Goal: Information Seeking & Learning: Learn about a topic

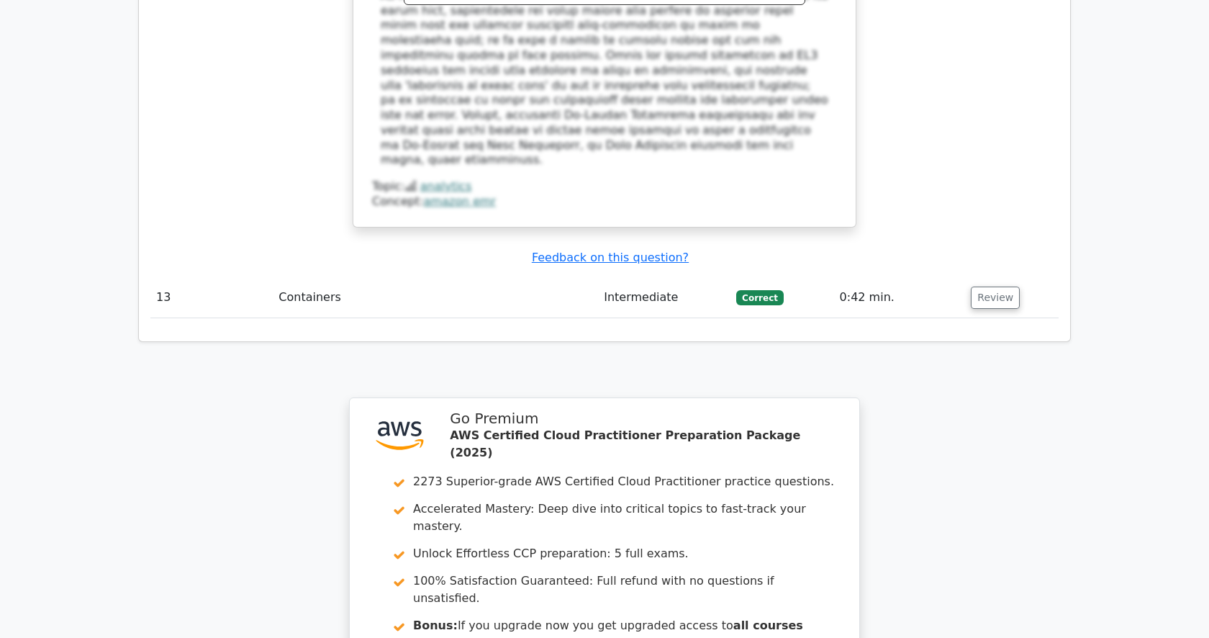
scroll to position [4243, 0]
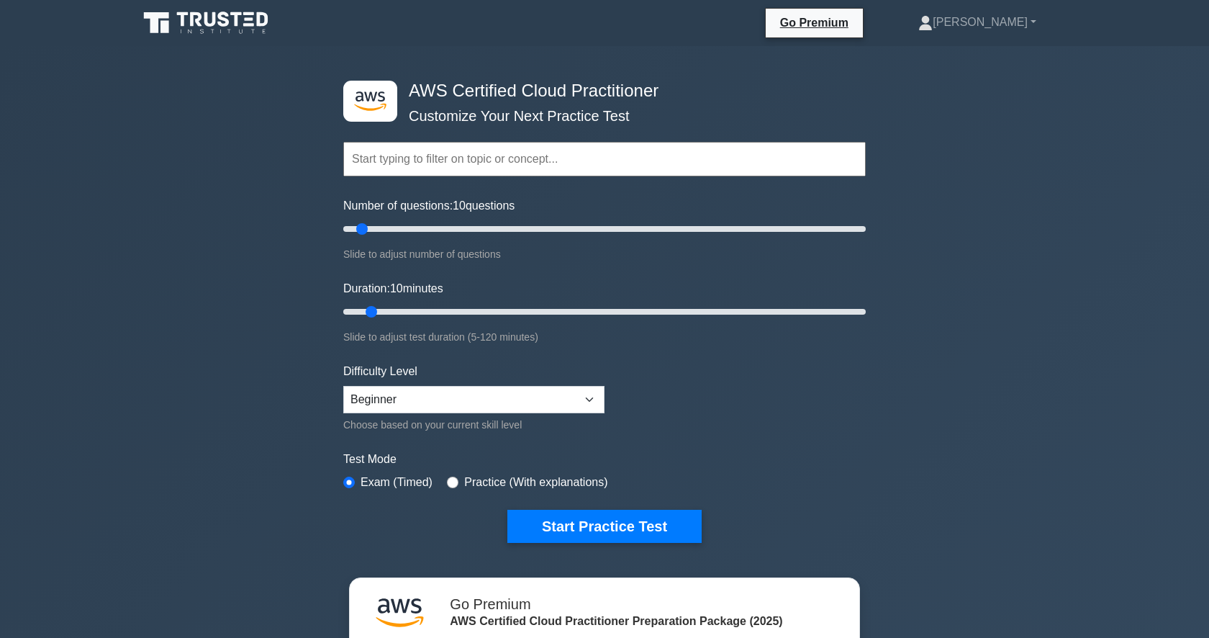
click at [453, 155] on input "text" at bounding box center [604, 159] width 523 height 35
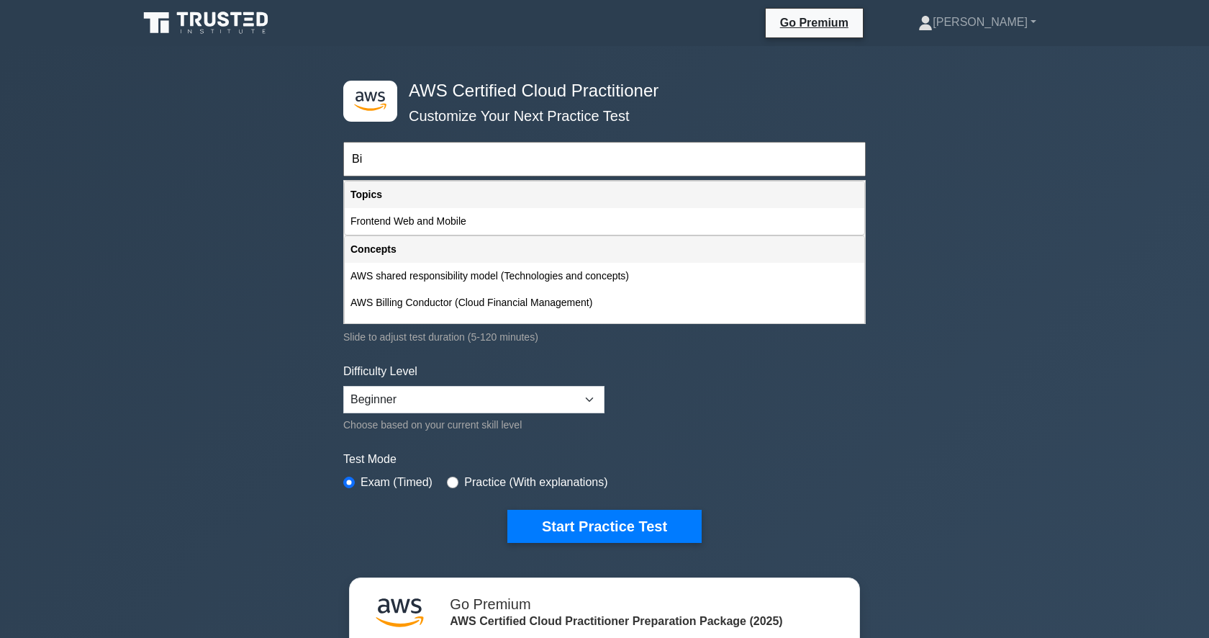
type input "B"
type input "A"
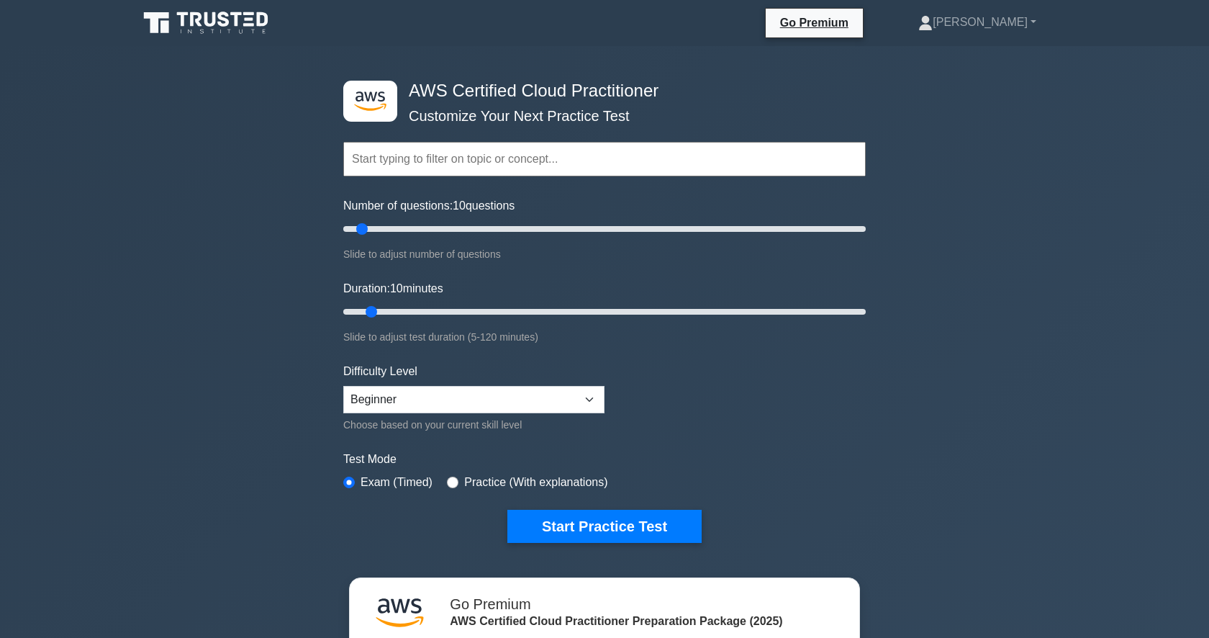
click at [430, 166] on input "text" at bounding box center [604, 159] width 523 height 35
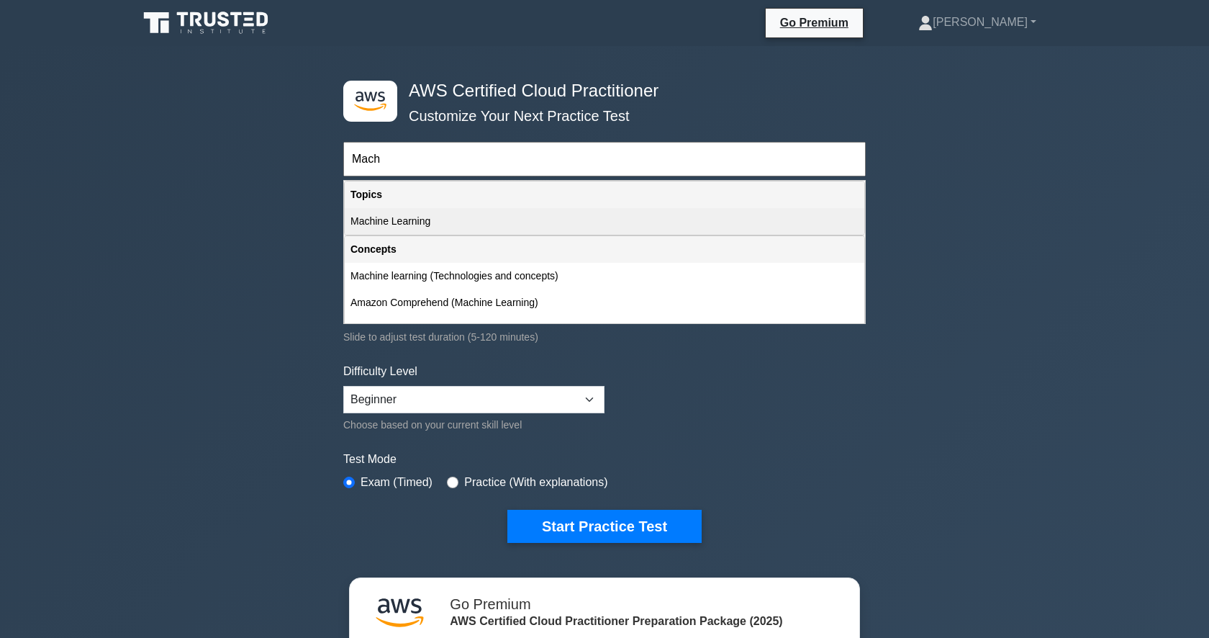
click at [438, 224] on div "Machine Learning" at bounding box center [605, 221] width 520 height 27
type input "Machine Learning"
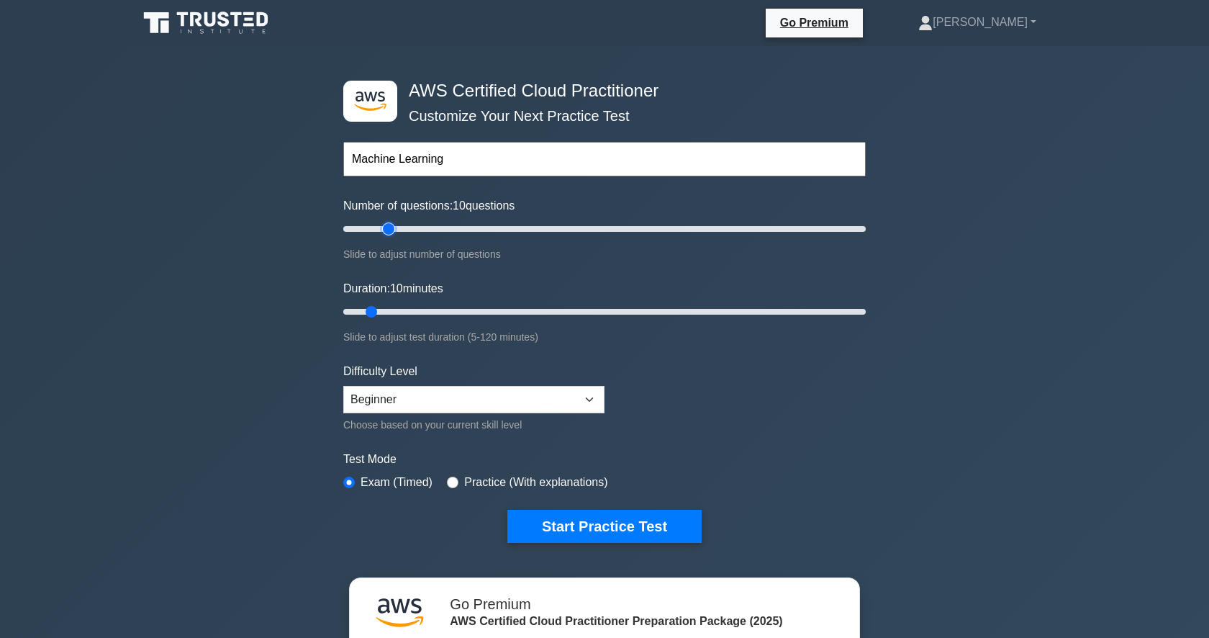
type input "20"
click at [393, 237] on input "Number of questions: 10 questions" at bounding box center [604, 228] width 523 height 17
click at [376, 229] on input "Number of questions: 15 questions" at bounding box center [604, 228] width 523 height 17
type input "20"
click at [389, 229] on input "Number of questions: 15 questions" at bounding box center [604, 228] width 523 height 17
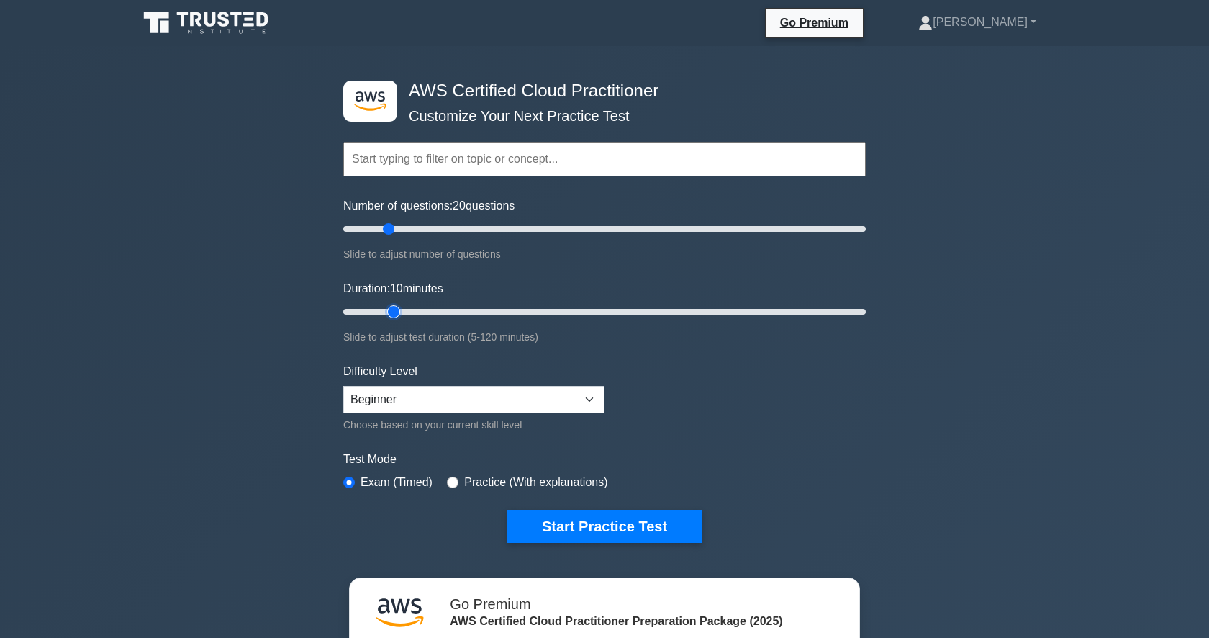
type input "15"
click at [389, 307] on input "Duration: 10 minutes" at bounding box center [604, 311] width 523 height 17
click at [399, 397] on select "Beginner Intermediate Expert" at bounding box center [473, 399] width 261 height 27
select select "intermediate"
click at [614, 523] on button "Start Practice Test" at bounding box center [604, 526] width 194 height 33
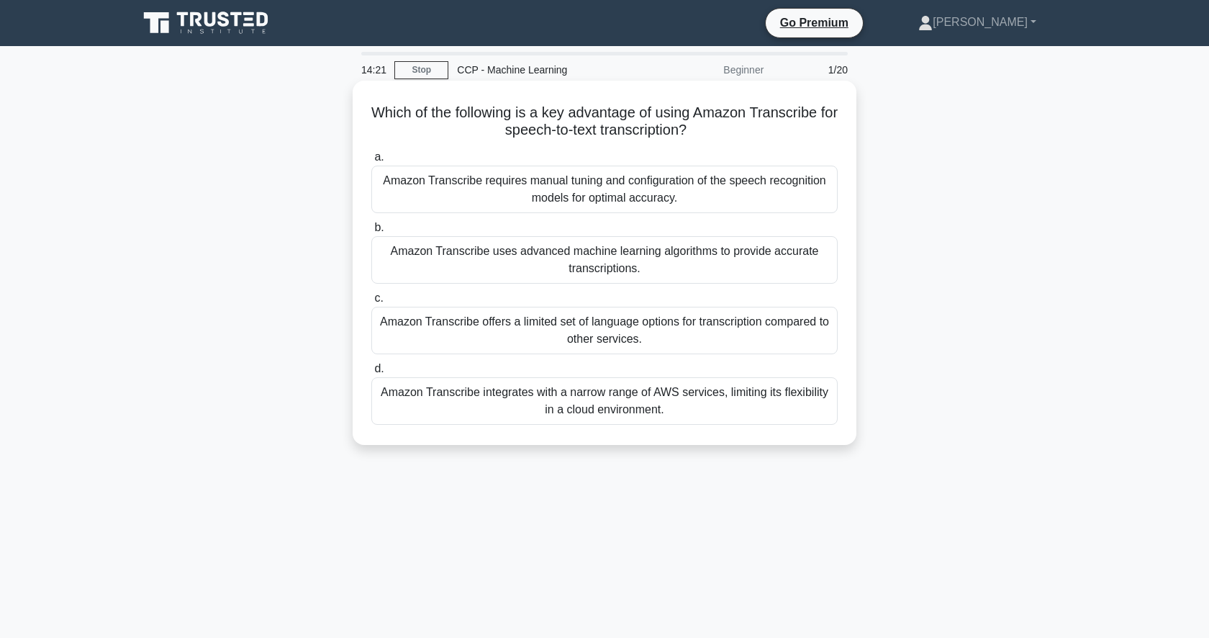
click at [628, 248] on div "Amazon Transcribe uses advanced machine learning algorithms to provide accurate…" at bounding box center [604, 260] width 466 height 48
click at [371, 232] on input "b. Amazon Transcribe uses advanced machine learning algorithms to provide accur…" at bounding box center [371, 227] width 0 height 9
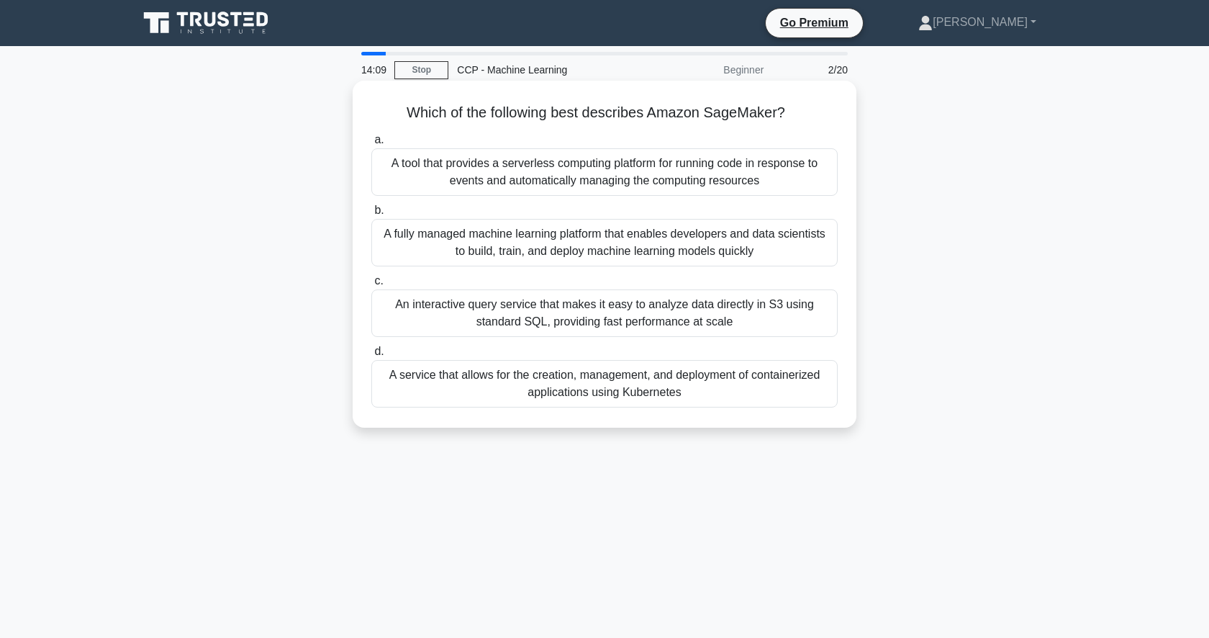
click at [590, 246] on div "A fully managed machine learning platform that enables developers and data scie…" at bounding box center [604, 243] width 466 height 48
click at [371, 215] on input "b. A fully managed machine learning platform that enables developers and data s…" at bounding box center [371, 210] width 0 height 9
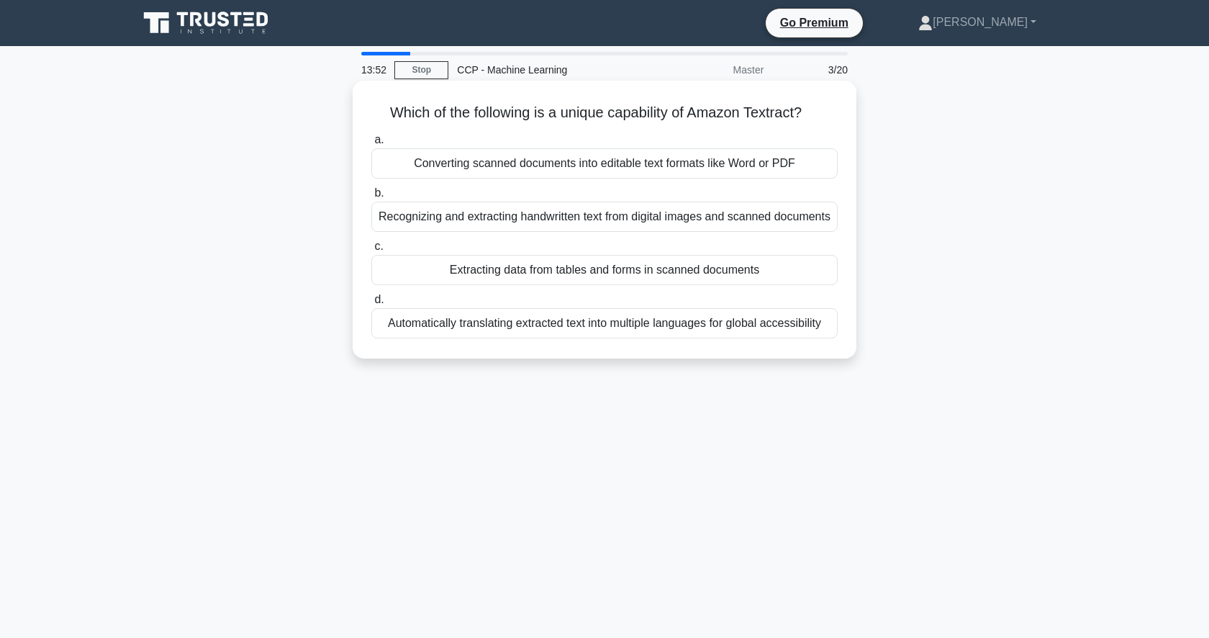
click at [525, 217] on div "Recognizing and extracting handwritten text from digital images and scanned doc…" at bounding box center [604, 217] width 466 height 30
click at [371, 198] on input "b. Recognizing and extracting handwritten text from digital images and scanned …" at bounding box center [371, 193] width 0 height 9
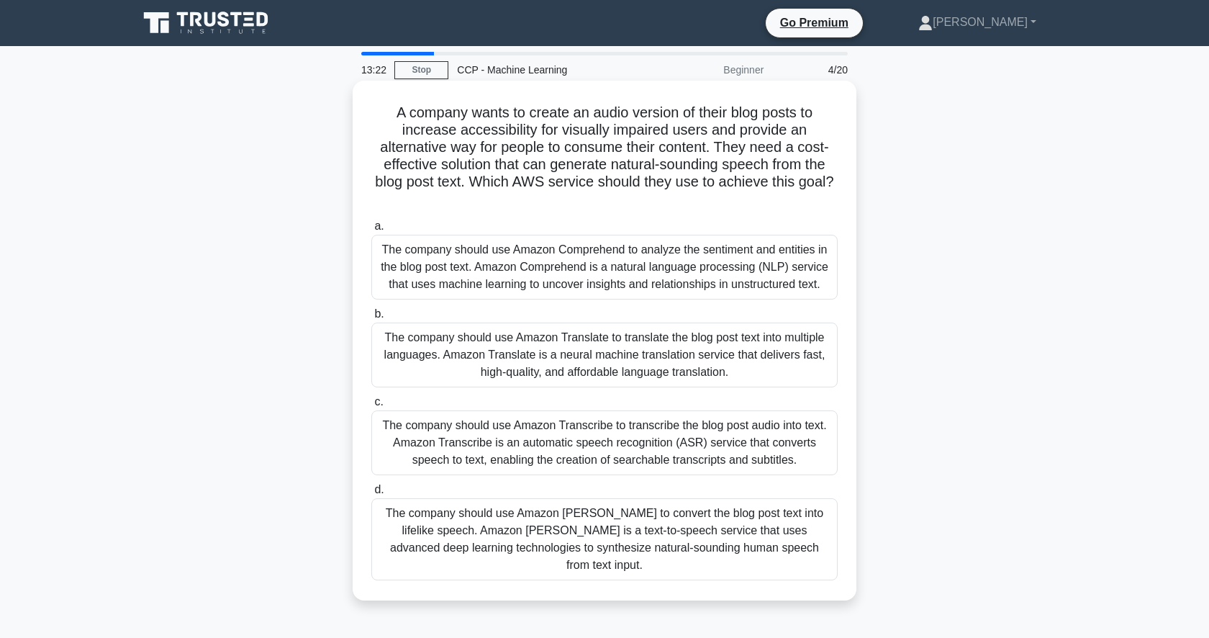
click at [577, 534] on div "The company should use Amazon Polly to convert the blog post text into lifelike…" at bounding box center [604, 539] width 466 height 82
click at [371, 494] on input "d. The company should use Amazon Polly to convert the blog post text into lifel…" at bounding box center [371, 489] width 0 height 9
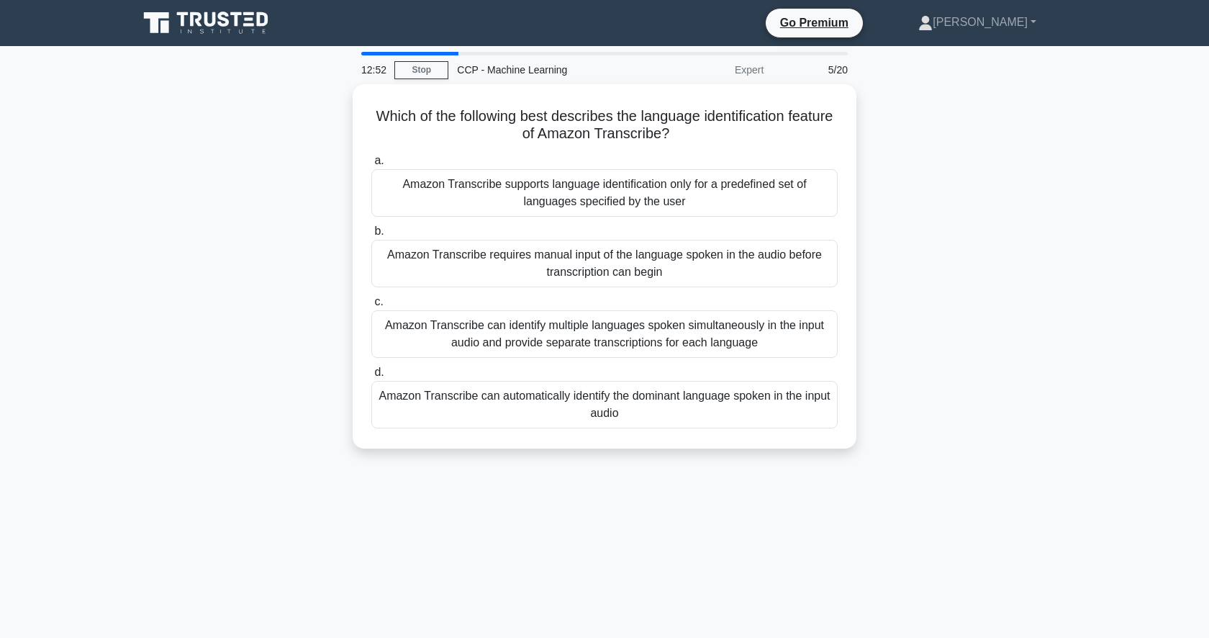
drag, startPoint x: 625, startPoint y: 345, endPoint x: 664, endPoint y: 458, distance: 119.5
click at [664, 458] on div "Which of the following best describes the language identification feature of Am…" at bounding box center [605, 274] width 950 height 381
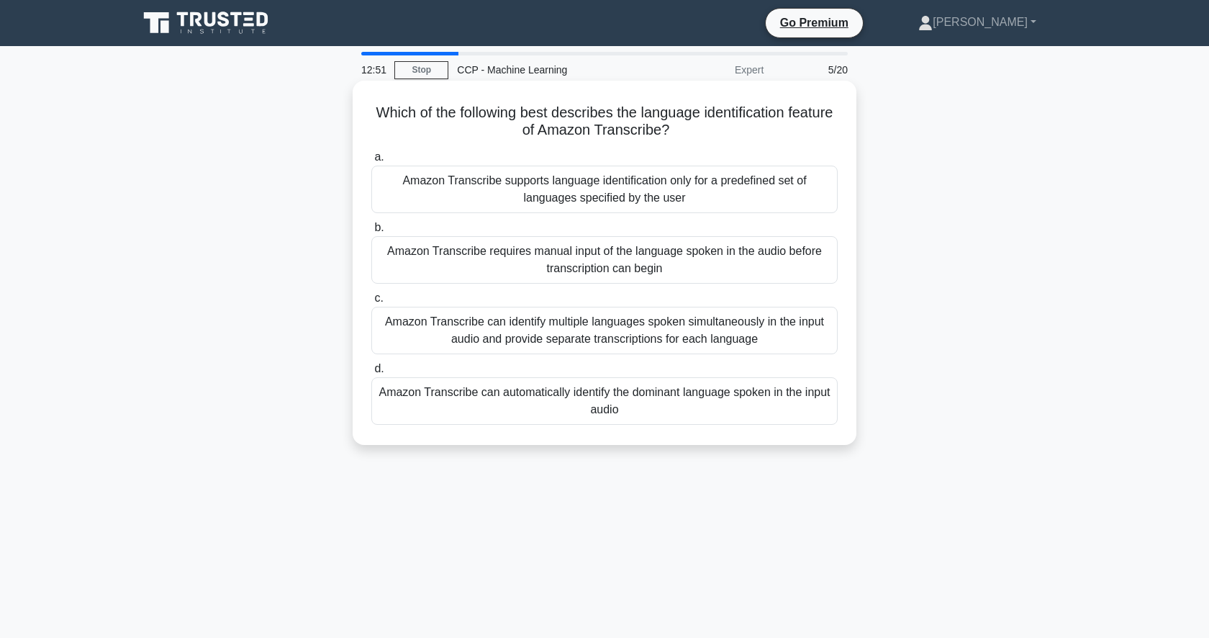
click at [672, 322] on div "Amazon Transcribe can identify multiple languages spoken simultaneously in the …" at bounding box center [604, 331] width 466 height 48
click at [371, 303] on input "c. Amazon Transcribe can identify multiple languages spoken simultaneously in t…" at bounding box center [371, 298] width 0 height 9
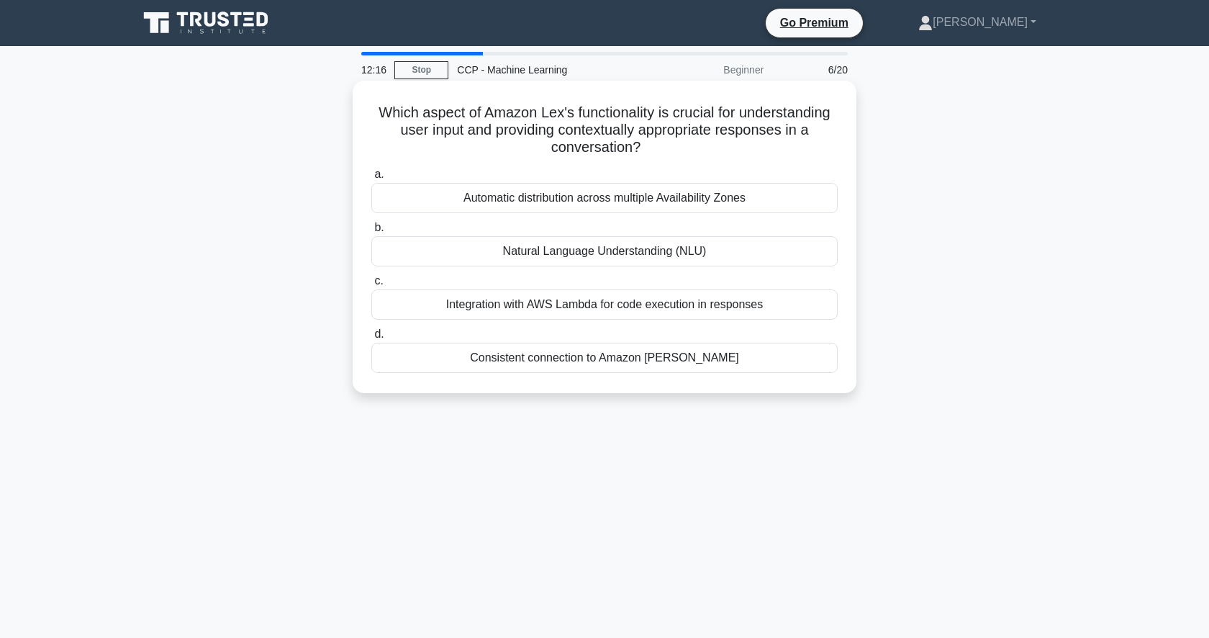
click at [690, 248] on div "Natural Language Understanding (NLU)" at bounding box center [604, 251] width 466 height 30
click at [371, 232] on input "b. Natural Language Understanding (NLU)" at bounding box center [371, 227] width 0 height 9
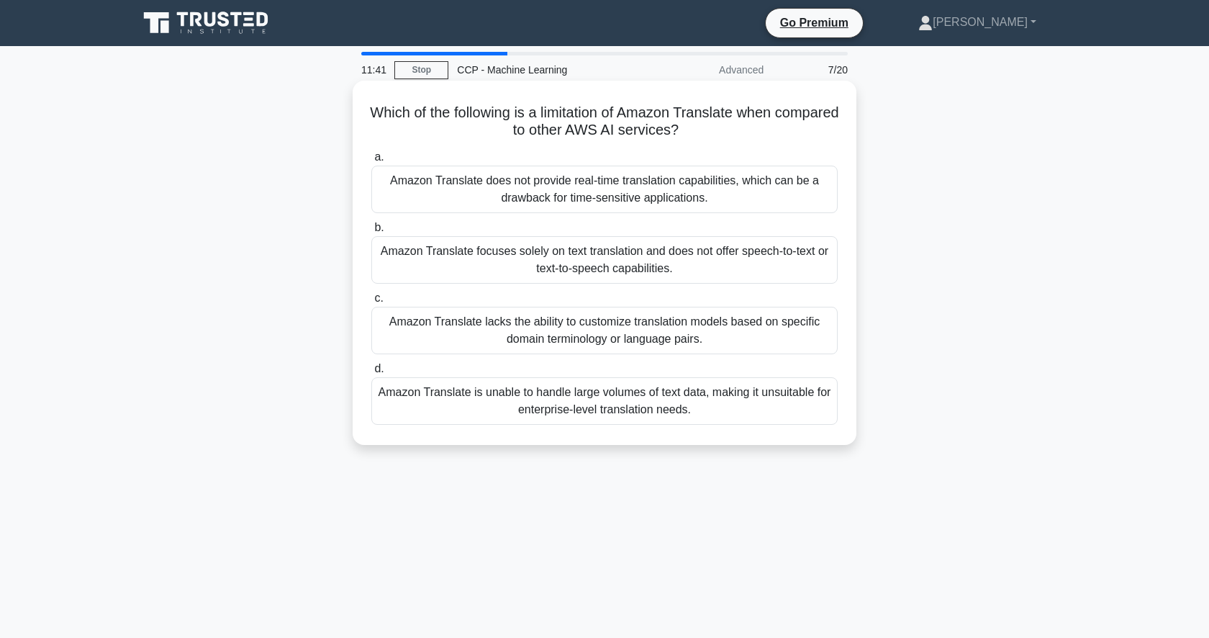
click at [691, 270] on div "Amazon Translate focuses solely on text translation and does not offer speech-t…" at bounding box center [604, 260] width 466 height 48
click at [371, 232] on input "b. Amazon Translate focuses solely on text translation and does not offer speec…" at bounding box center [371, 227] width 0 height 9
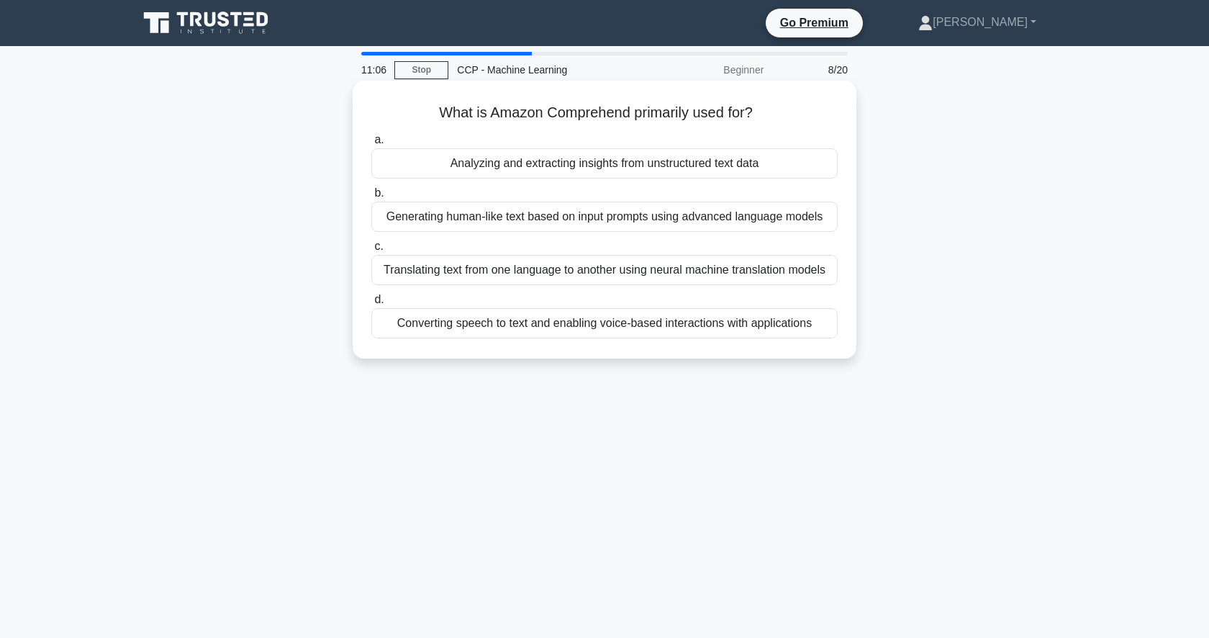
click at [695, 168] on div "Analyzing and extracting insights from unstructured text data" at bounding box center [604, 163] width 466 height 30
click at [371, 145] on input "a. Analyzing and extracting insights from unstructured text data" at bounding box center [371, 139] width 0 height 9
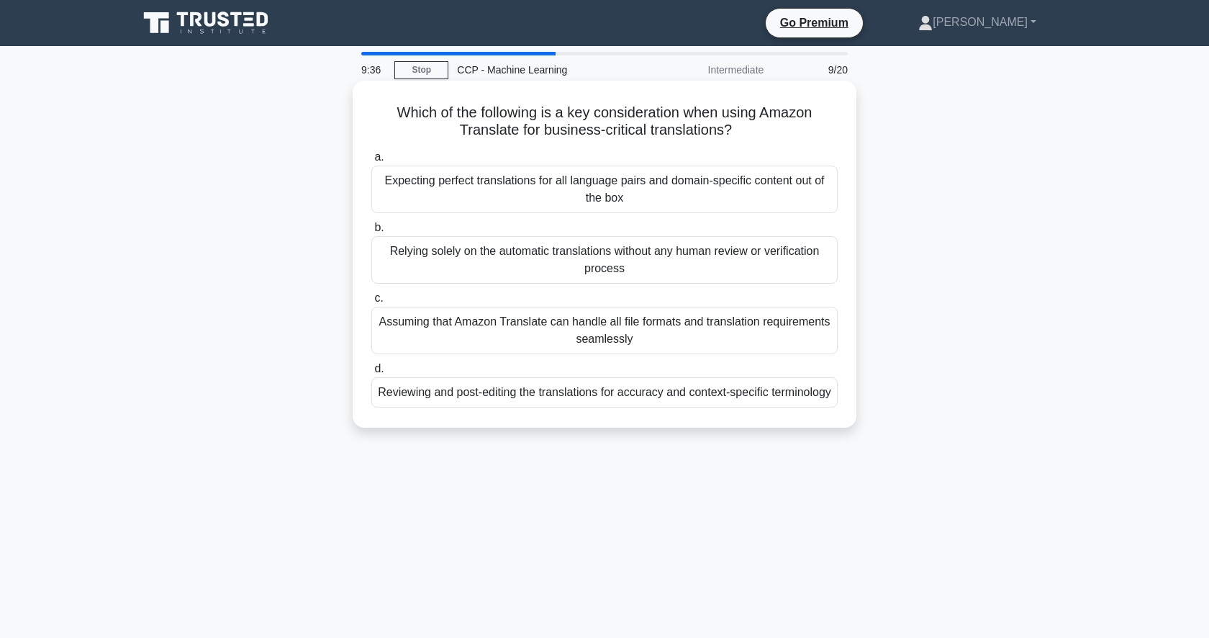
click at [700, 272] on div "Relying solely on the automatic translations without any human review or verifi…" at bounding box center [604, 260] width 466 height 48
click at [371, 232] on input "b. Relying solely on the automatic translations without any human review or ver…" at bounding box center [371, 227] width 0 height 9
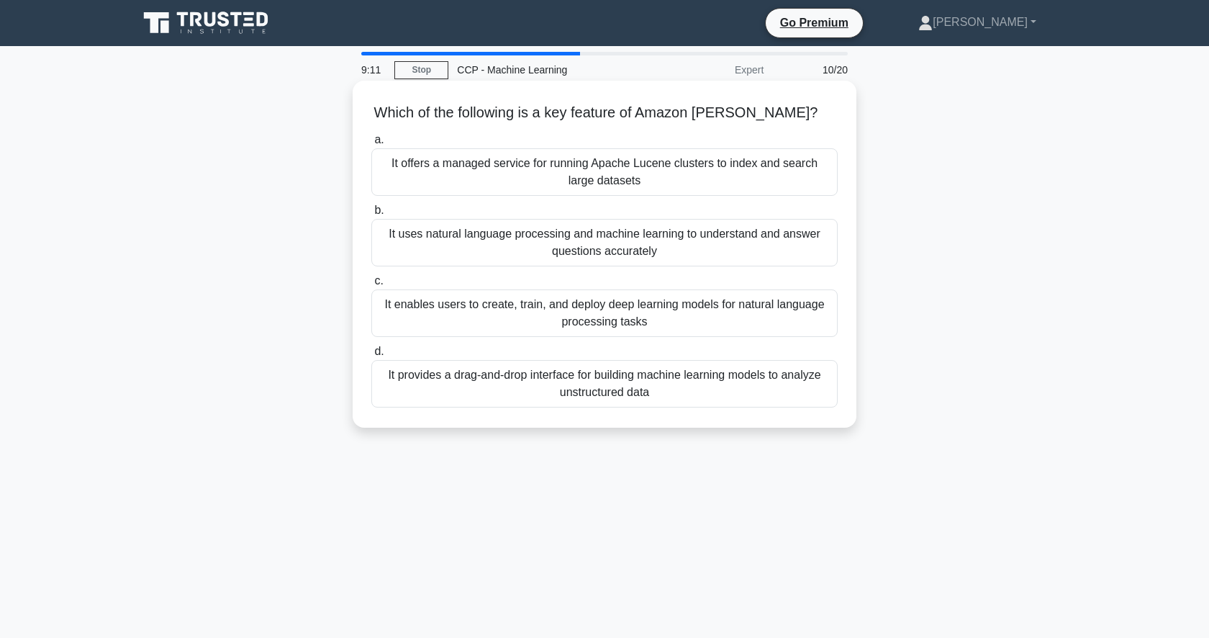
click at [708, 248] on div "It uses natural language processing and machine learning to understand and answ…" at bounding box center [604, 243] width 466 height 48
click at [371, 215] on input "b. It uses natural language processing and machine learning to understand and a…" at bounding box center [371, 210] width 0 height 9
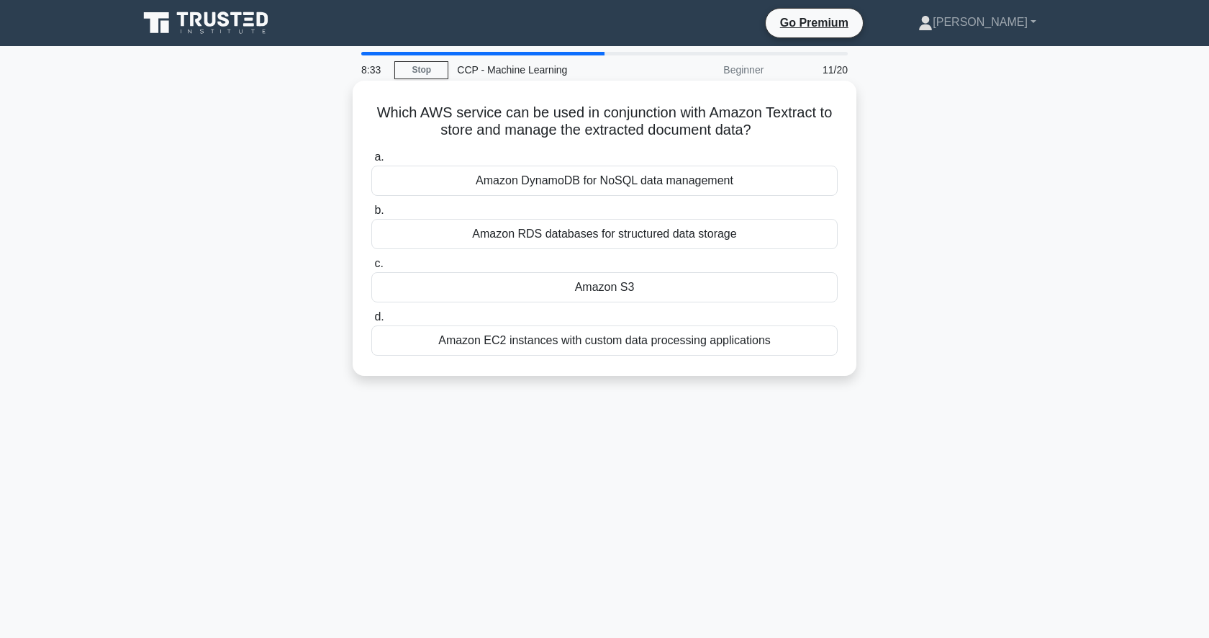
click at [690, 281] on div "Amazon S3" at bounding box center [604, 287] width 466 height 30
click at [371, 268] on input "c. Amazon S3" at bounding box center [371, 263] width 0 height 9
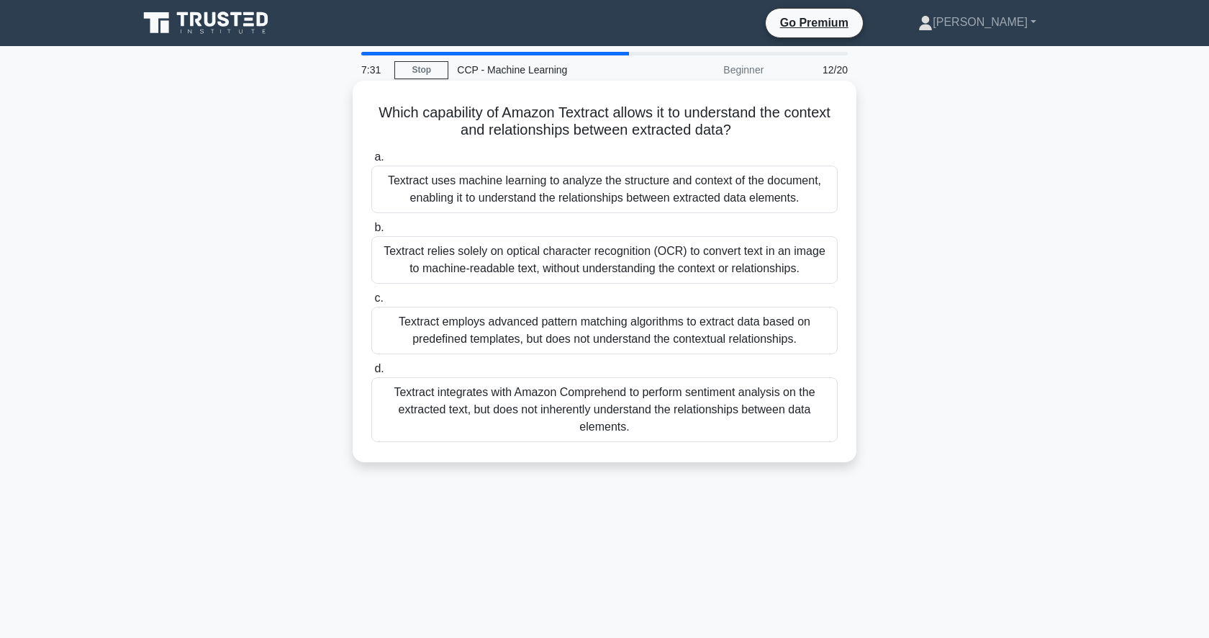
click at [686, 260] on div "Textract relies solely on optical character recognition (OCR) to convert text i…" at bounding box center [604, 260] width 466 height 48
click at [371, 232] on input "b. Textract relies solely on optical character recognition (OCR) to convert tex…" at bounding box center [371, 227] width 0 height 9
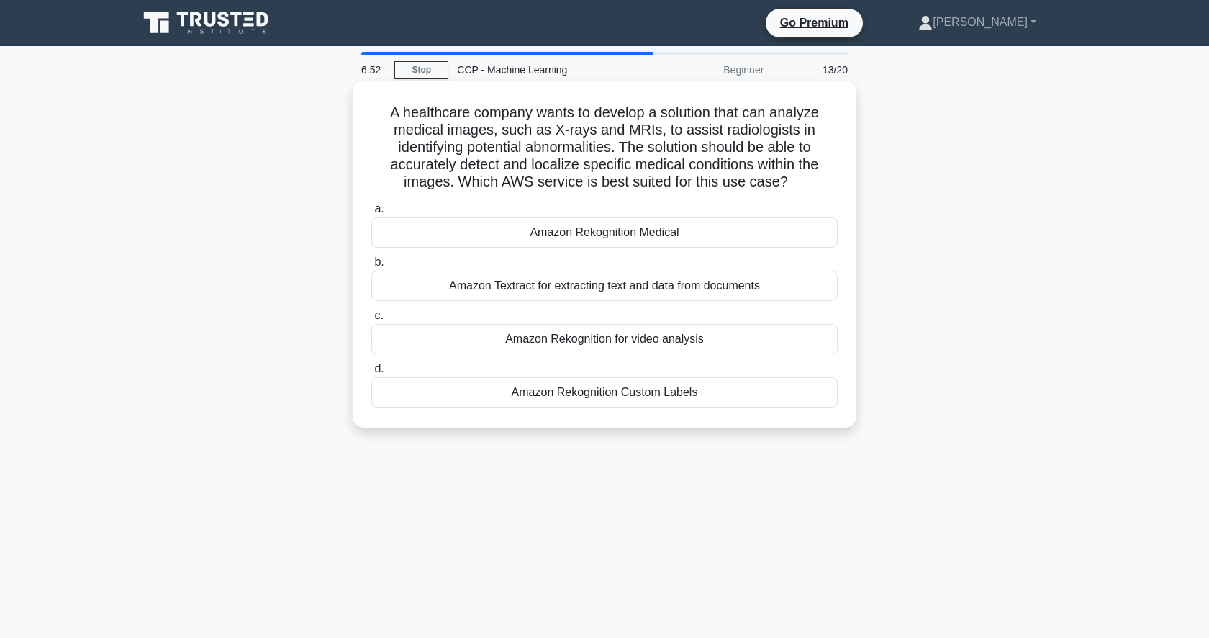
click at [682, 288] on div "Amazon Textract for extracting text and data from documents" at bounding box center [604, 286] width 466 height 30
click at [371, 267] on input "b. Amazon Textract for extracting text and data from documents" at bounding box center [371, 262] width 0 height 9
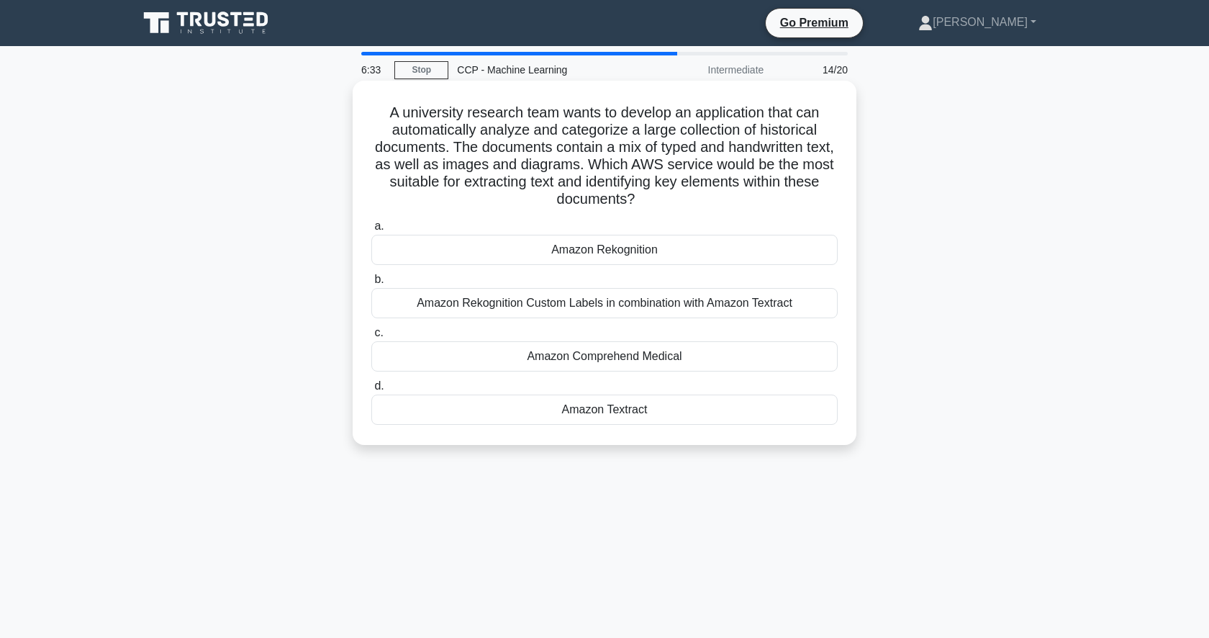
click at [641, 416] on div "Amazon Textract" at bounding box center [604, 409] width 466 height 30
click at [371, 391] on input "d. Amazon Textract" at bounding box center [371, 385] width 0 height 9
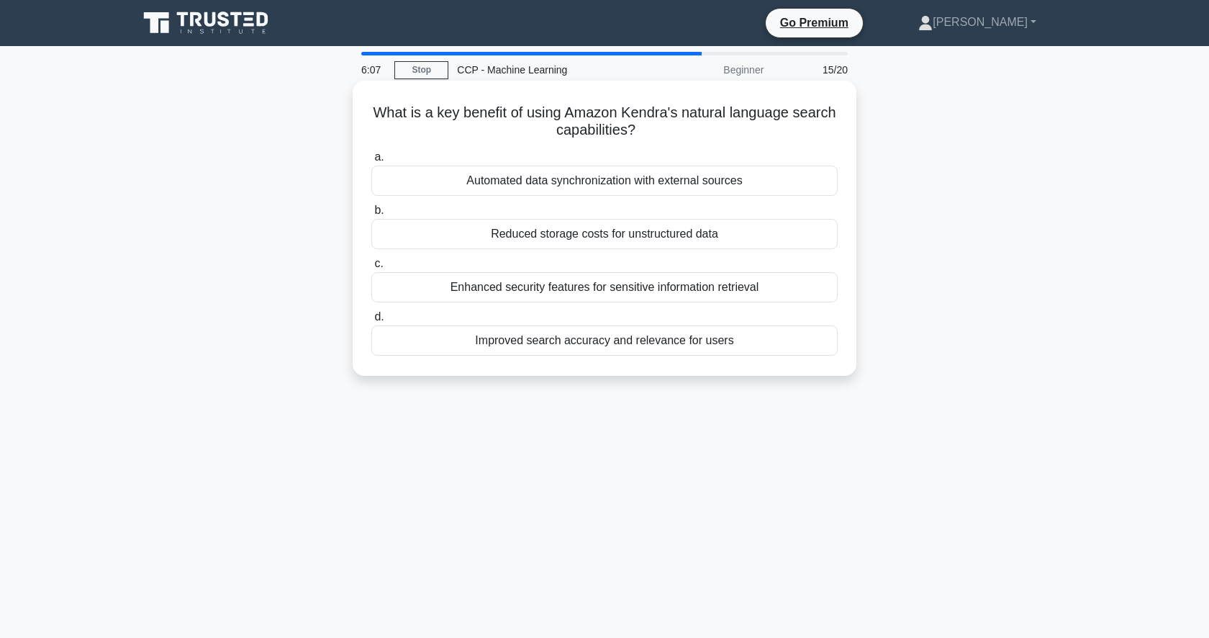
click at [682, 343] on div "Improved search accuracy and relevance for users" at bounding box center [604, 340] width 466 height 30
click at [371, 322] on input "d. Improved search accuracy and relevance for users" at bounding box center [371, 316] width 0 height 9
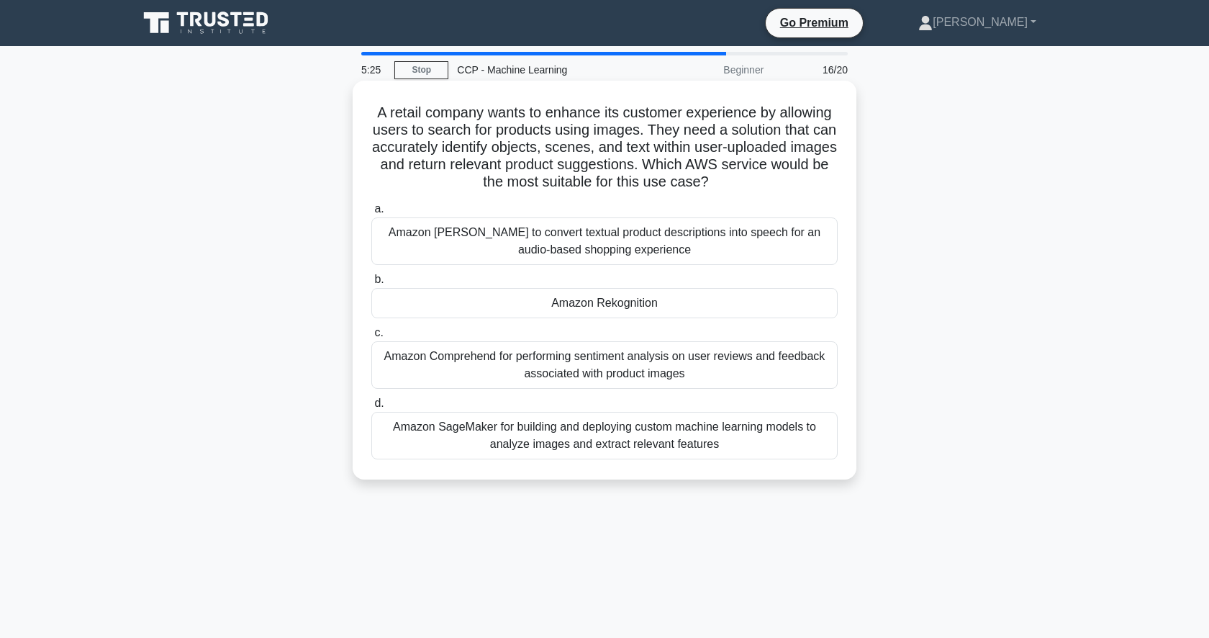
click at [648, 310] on div "Amazon Rekognition" at bounding box center [604, 303] width 466 height 30
click at [371, 284] on input "b. Amazon Rekognition" at bounding box center [371, 279] width 0 height 9
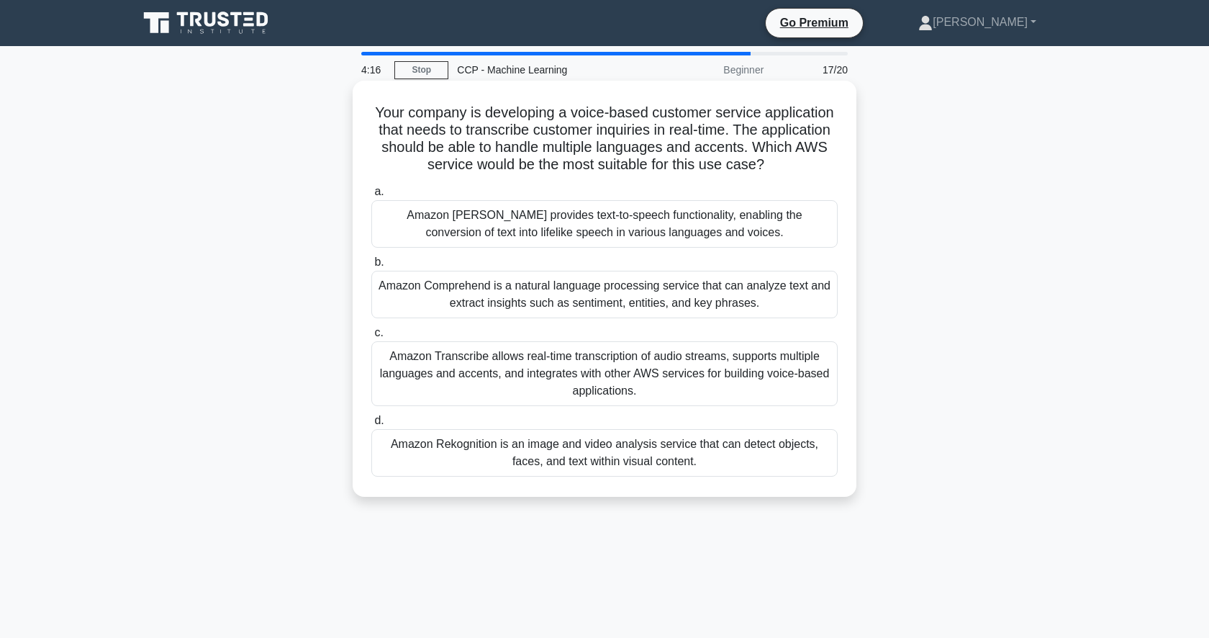
click at [640, 377] on div "Amazon Transcribe allows real-time transcription of audio streams, supports mul…" at bounding box center [604, 373] width 466 height 65
click at [371, 338] on input "c. Amazon Transcribe allows real-time transcription of audio streams, supports …" at bounding box center [371, 332] width 0 height 9
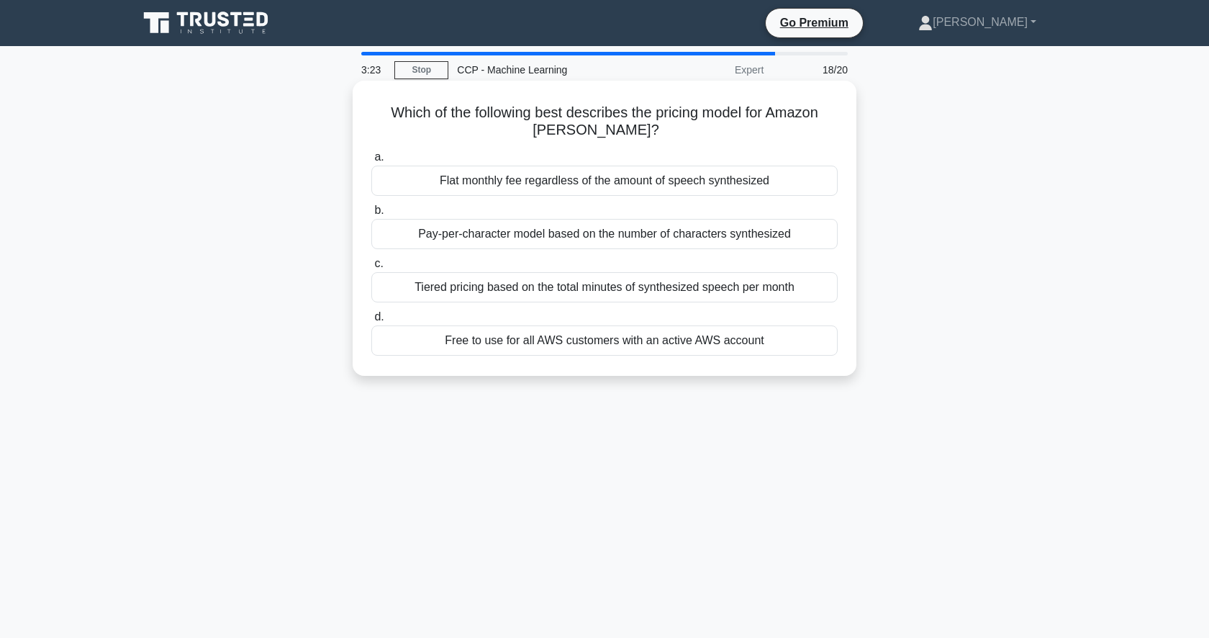
click at [614, 345] on div "Free to use for all AWS customers with an active AWS account" at bounding box center [604, 340] width 466 height 30
click at [371, 322] on input "d. Free to use for all AWS customers with an active AWS account" at bounding box center [371, 316] width 0 height 9
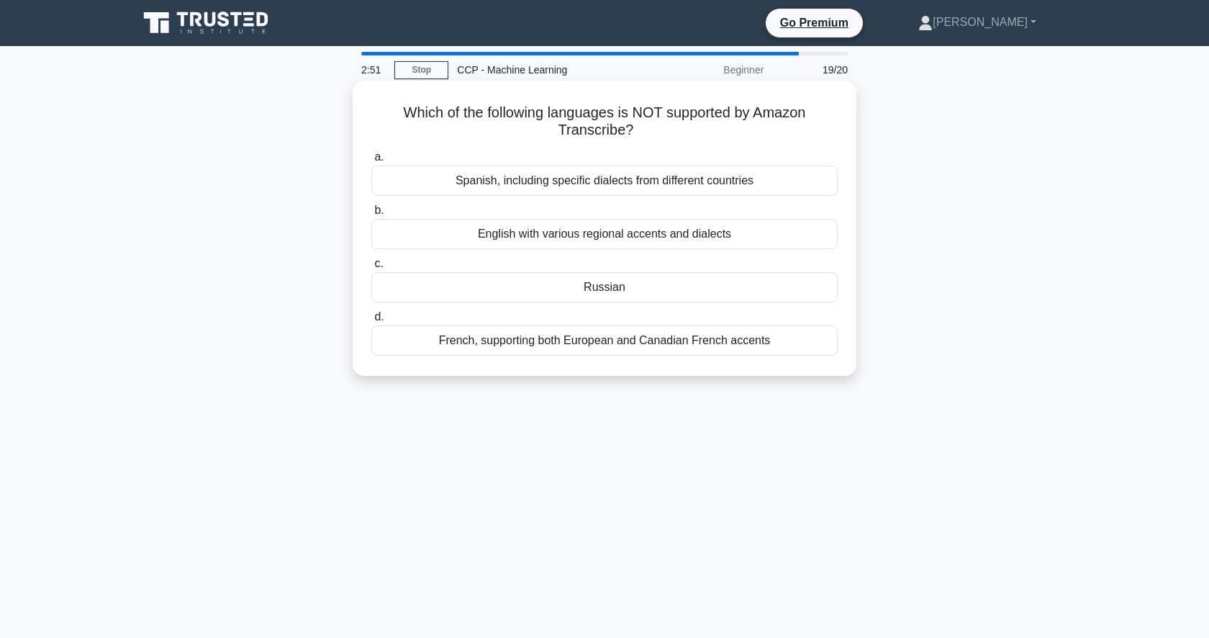
click at [617, 281] on div "Russian" at bounding box center [604, 287] width 466 height 30
click at [371, 268] on input "c. Russian" at bounding box center [371, 263] width 0 height 9
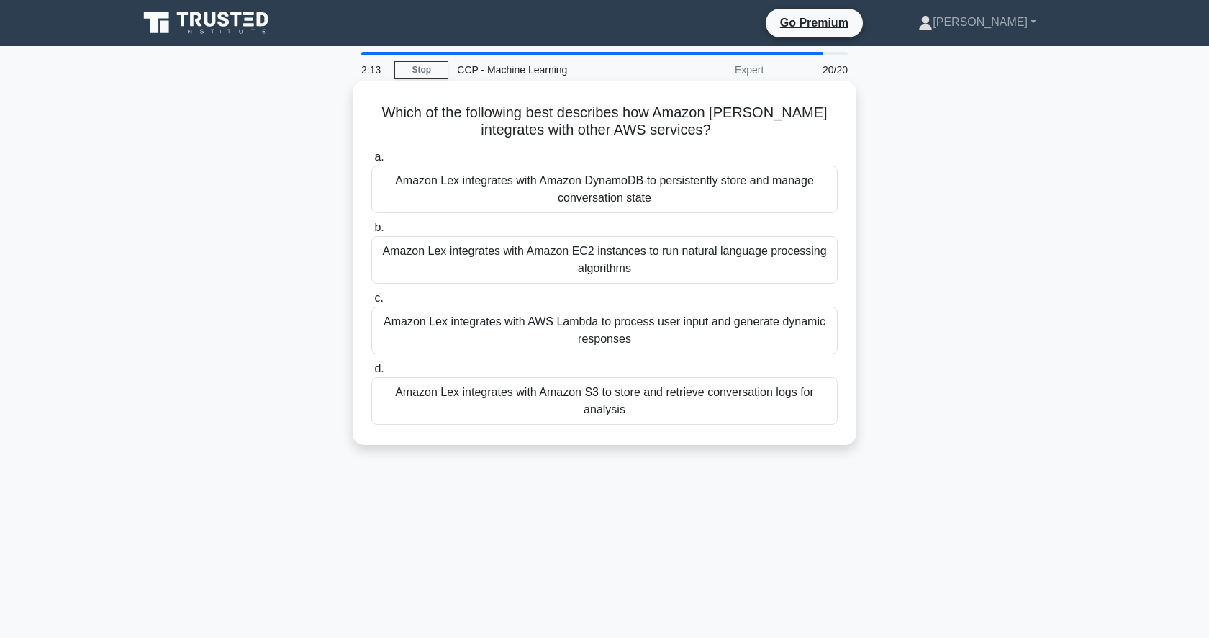
click at [680, 332] on div "Amazon Lex integrates with AWS Lambda to process user input and generate dynami…" at bounding box center [604, 331] width 466 height 48
click at [371, 303] on input "c. Amazon Lex integrates with AWS Lambda to process user input and generate dyn…" at bounding box center [371, 298] width 0 height 9
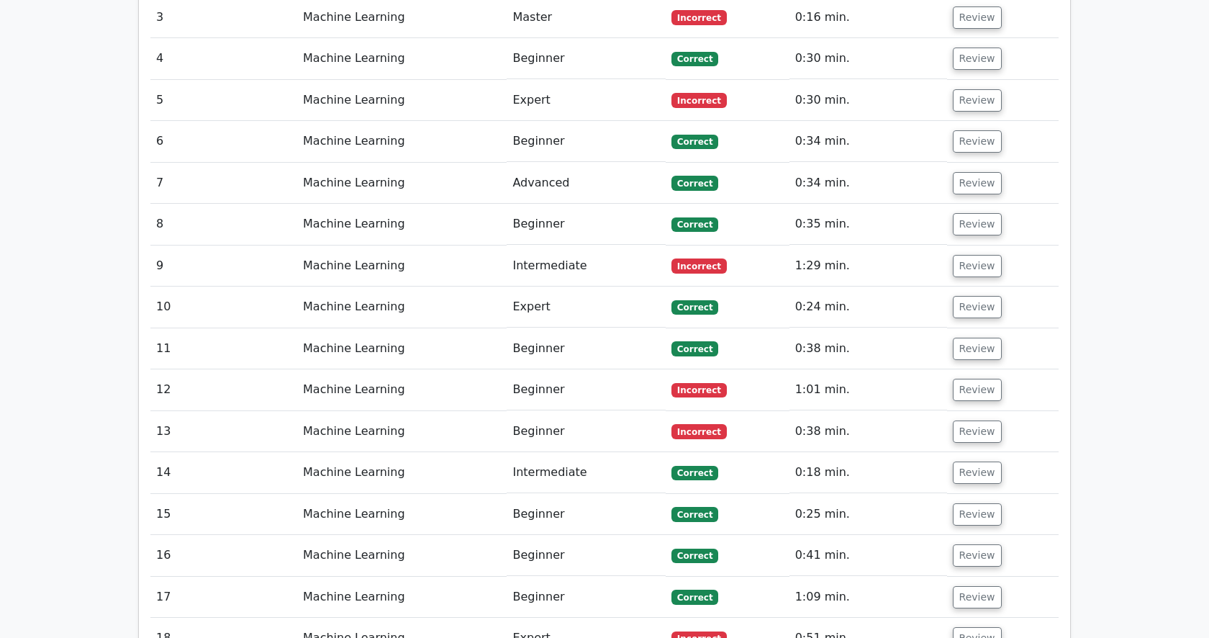
scroll to position [1578, 0]
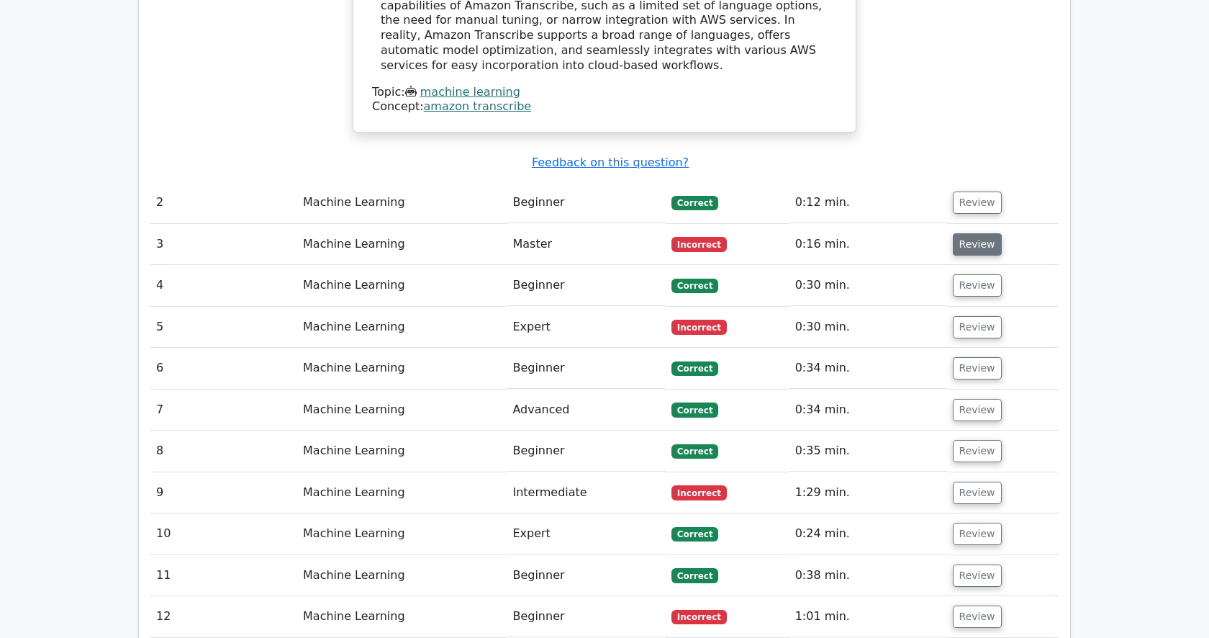
click at [978, 233] on button "Review" at bounding box center [977, 244] width 49 height 22
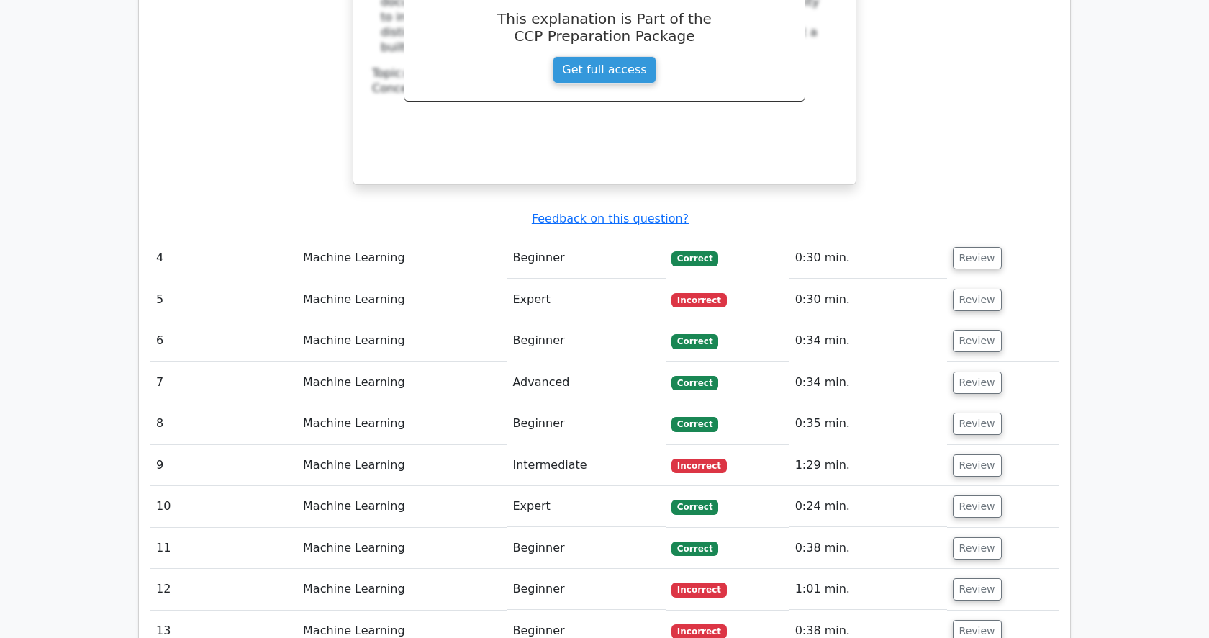
scroll to position [2215, 0]
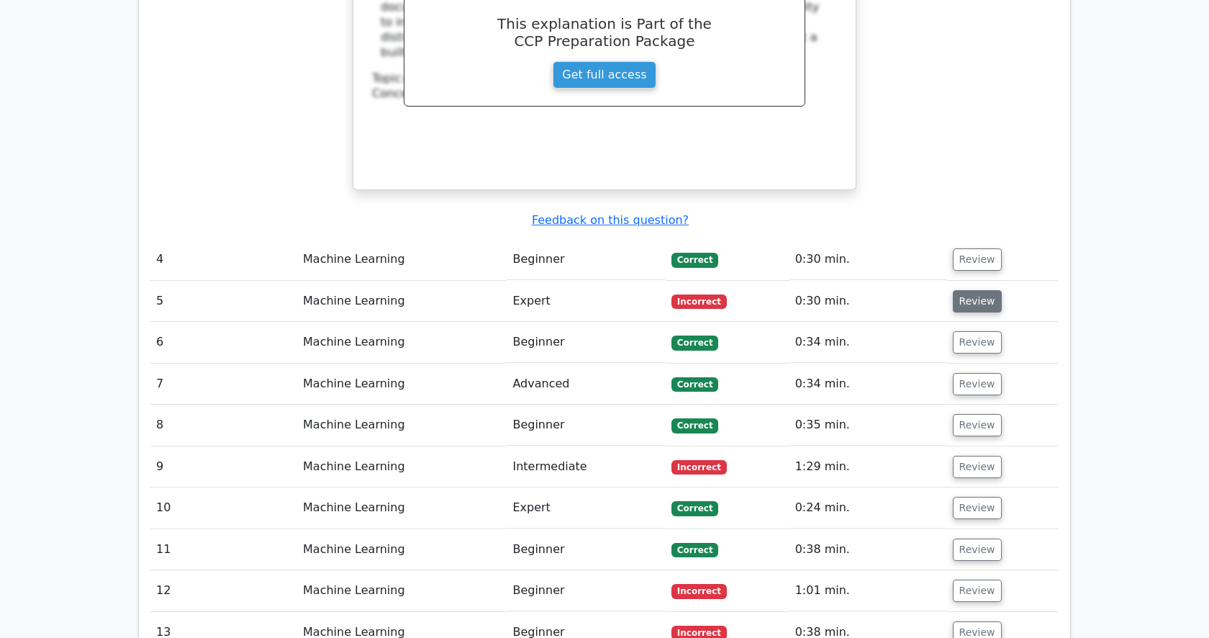
click at [969, 290] on button "Review" at bounding box center [977, 301] width 49 height 22
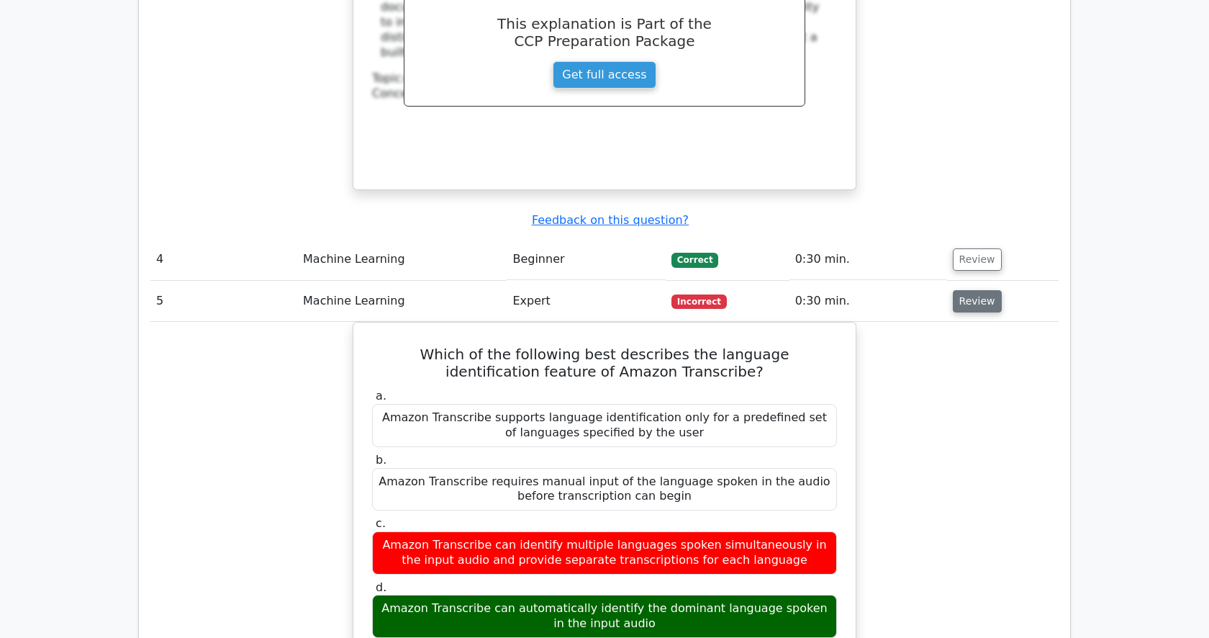
click at [959, 290] on button "Review" at bounding box center [977, 301] width 49 height 22
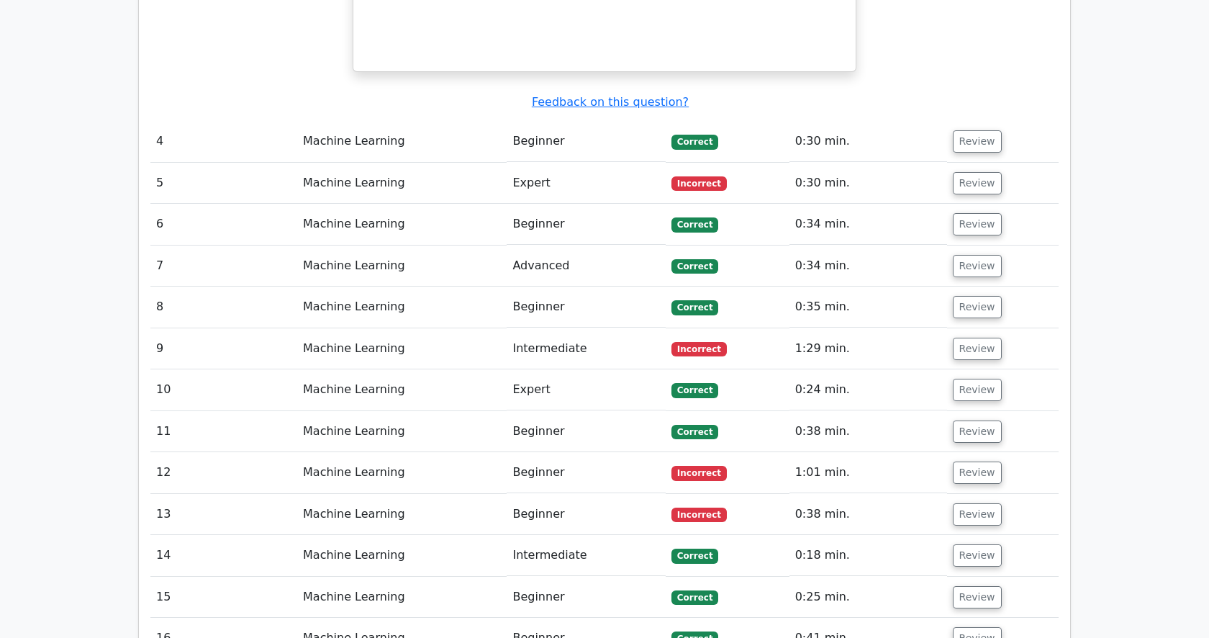
scroll to position [2344, 0]
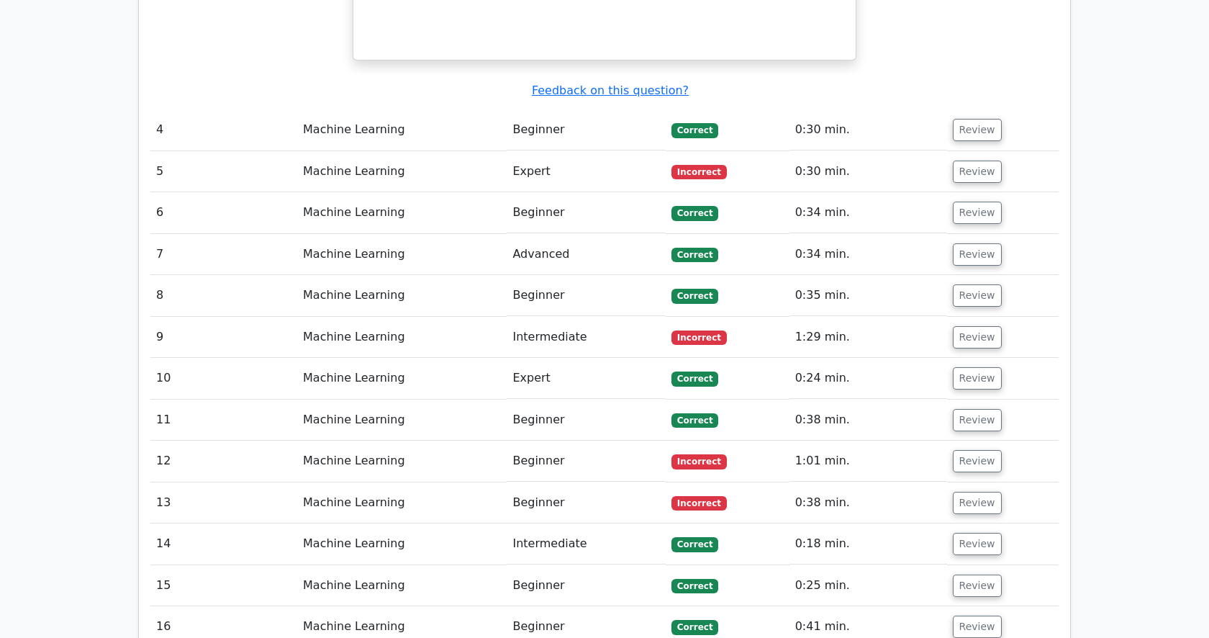
click at [959, 358] on td "Review" at bounding box center [1003, 378] width 112 height 41
click at [969, 326] on button "Review" at bounding box center [977, 337] width 49 height 22
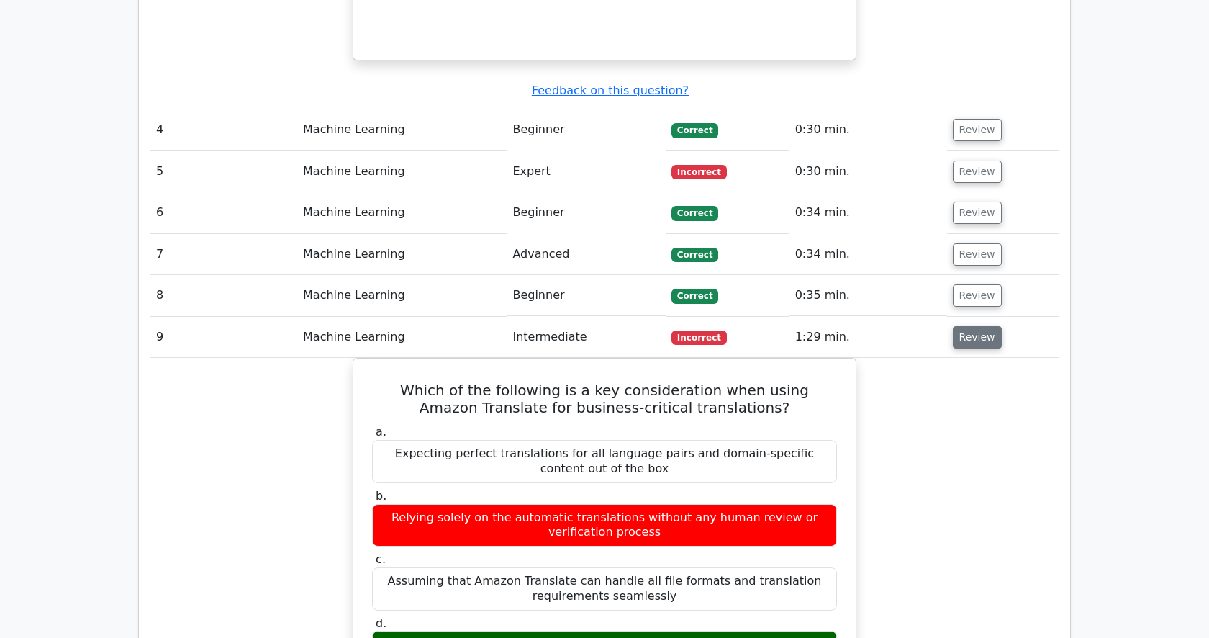
click at [969, 326] on button "Review" at bounding box center [977, 337] width 49 height 22
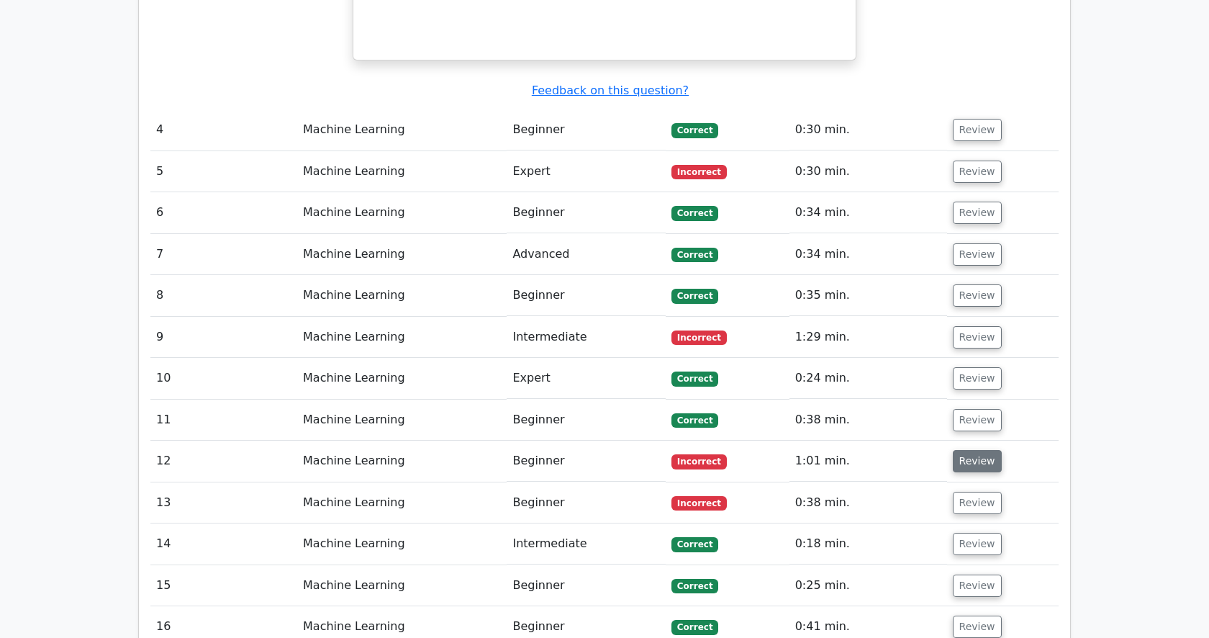
click at [966, 450] on button "Review" at bounding box center [977, 461] width 49 height 22
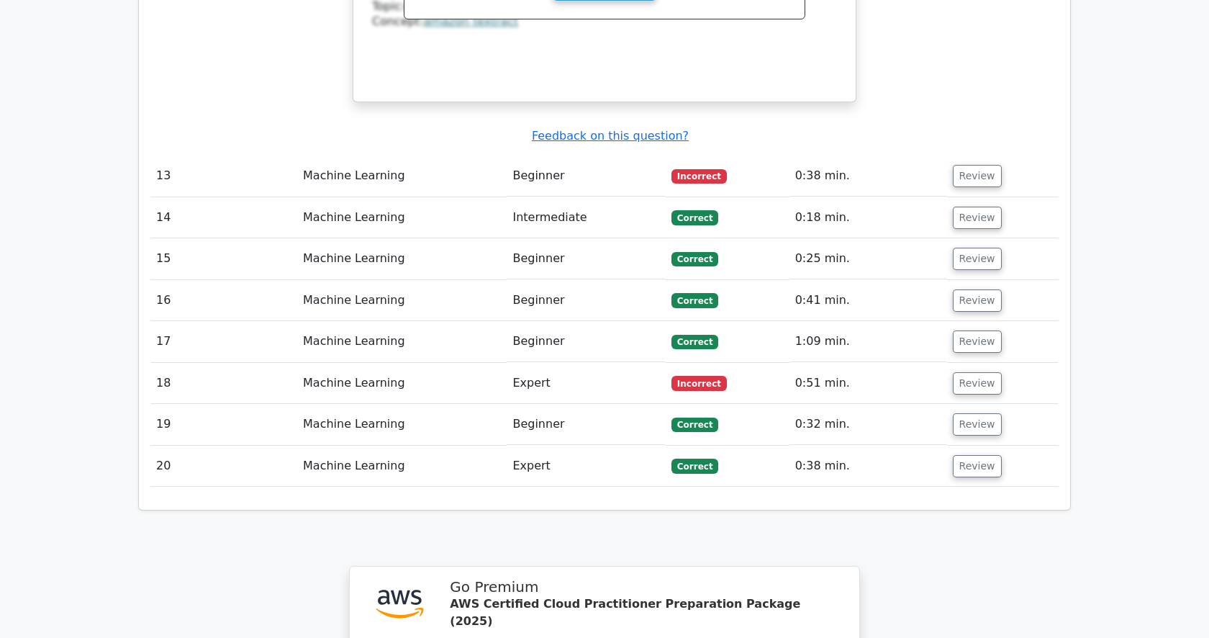
scroll to position [3324, 0]
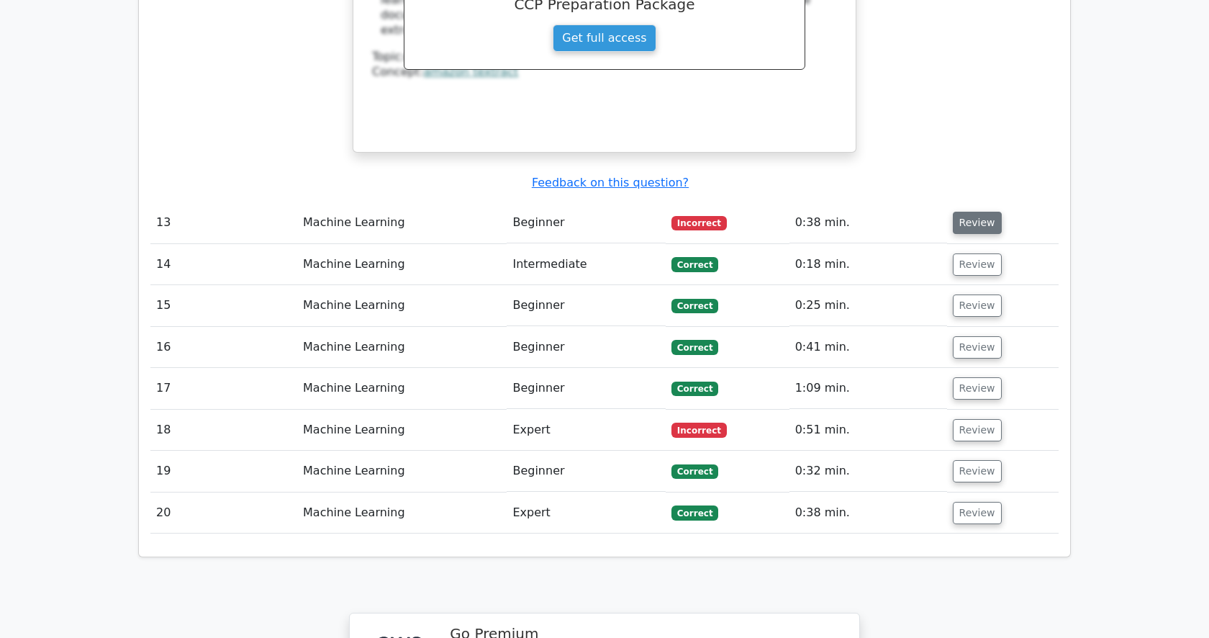
click at [978, 212] on button "Review" at bounding box center [977, 223] width 49 height 22
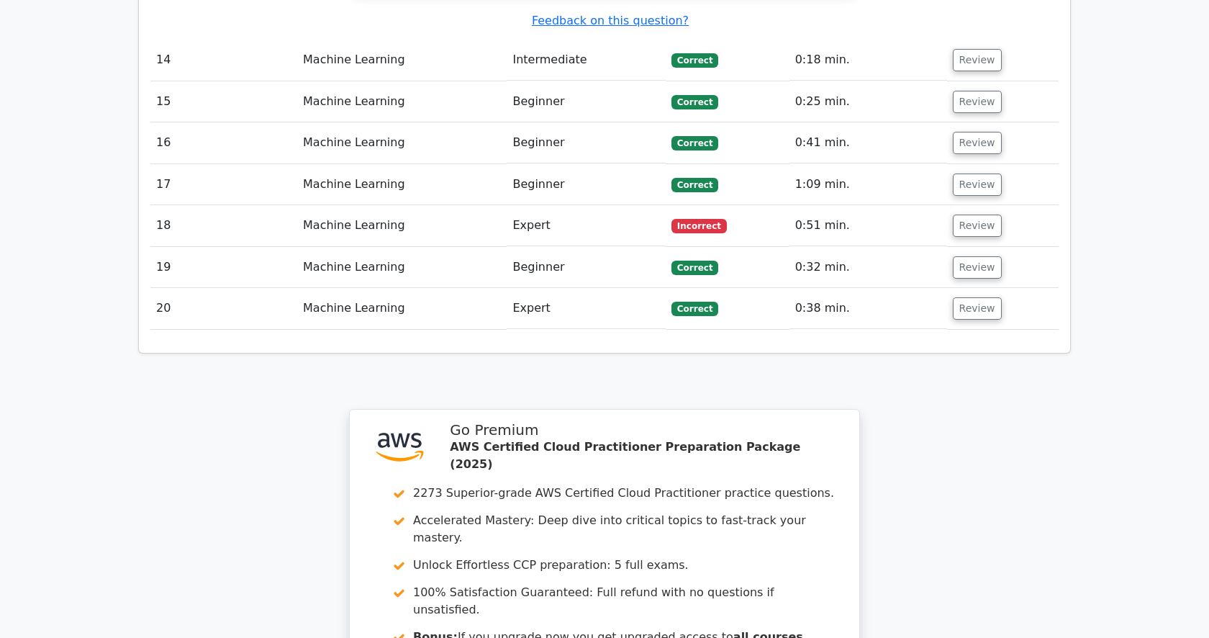
scroll to position [3826, 0]
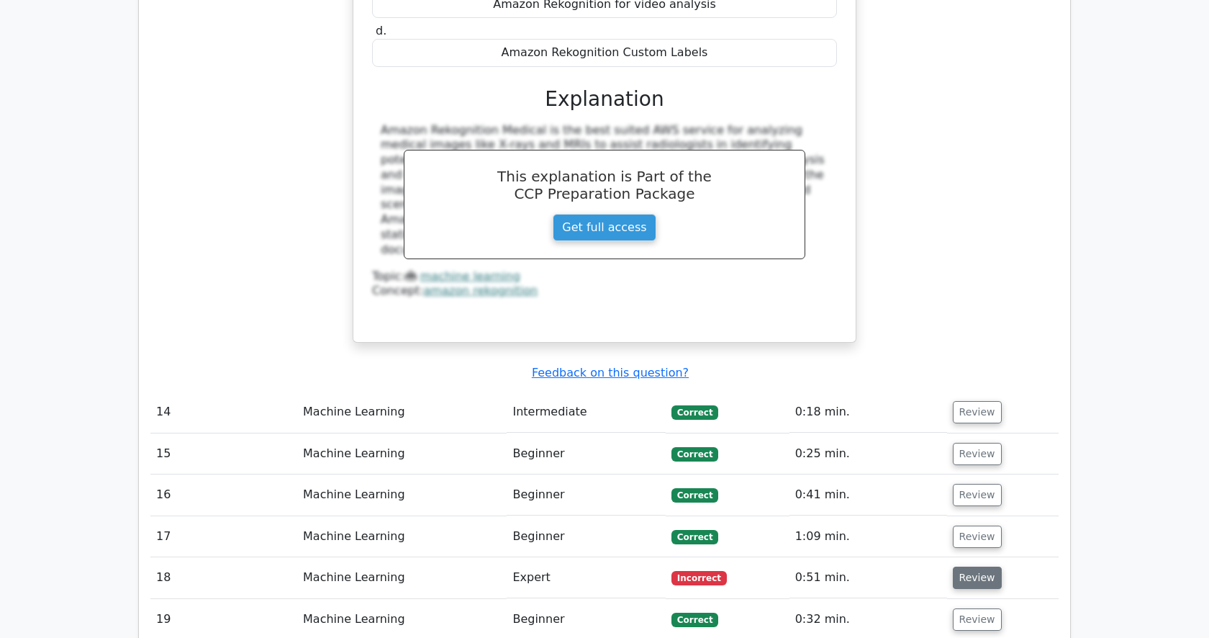
click at [973, 566] on button "Review" at bounding box center [977, 577] width 49 height 22
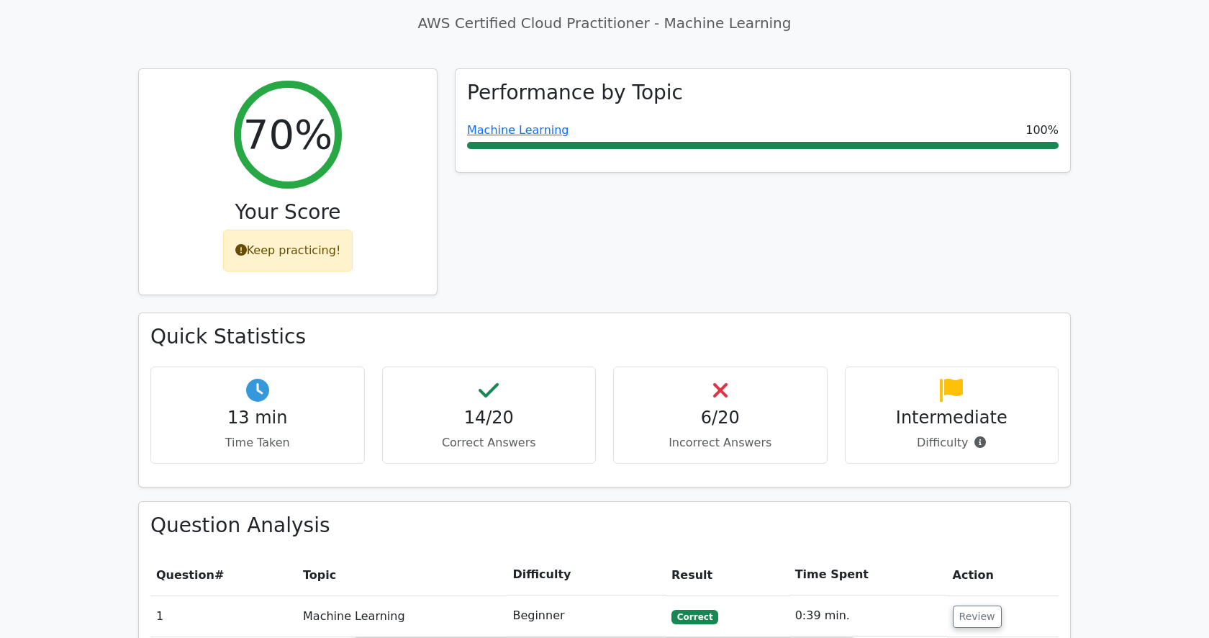
scroll to position [0, 0]
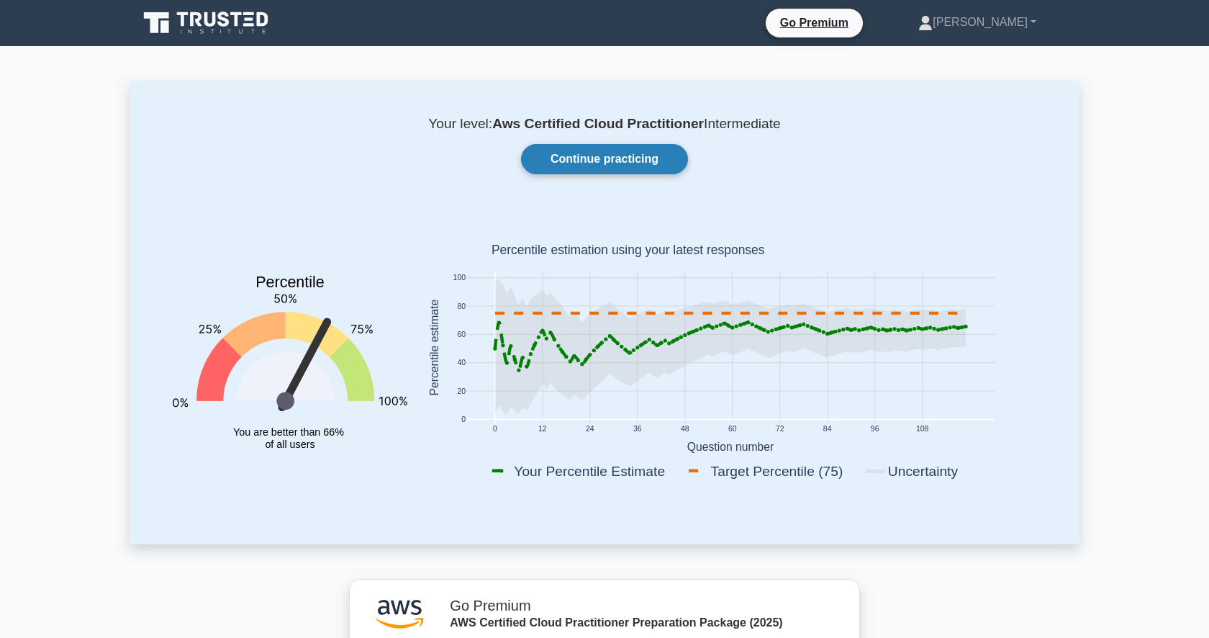
click at [598, 157] on link "Continue practicing" at bounding box center [604, 159] width 167 height 30
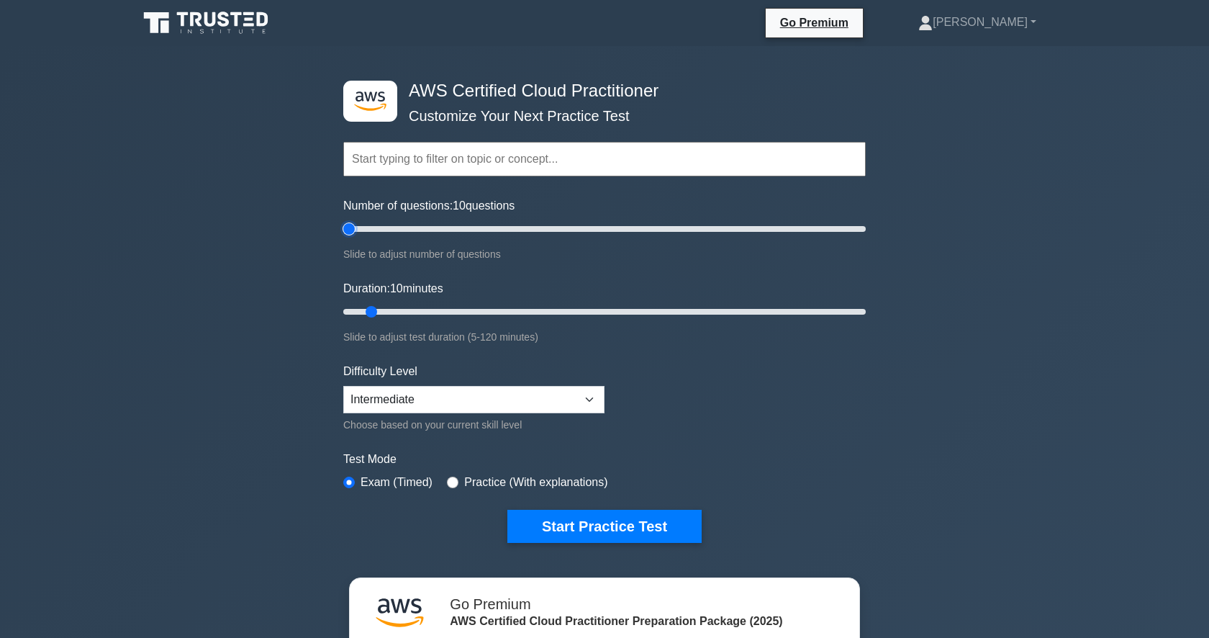
type input "5"
click at [348, 229] on input "Number of questions: 10 questions" at bounding box center [604, 228] width 523 height 17
type input "5"
click at [348, 314] on input "Duration: 10 minutes" at bounding box center [604, 311] width 523 height 17
click at [517, 393] on select "Beginner Intermediate Expert" at bounding box center [473, 399] width 261 height 27
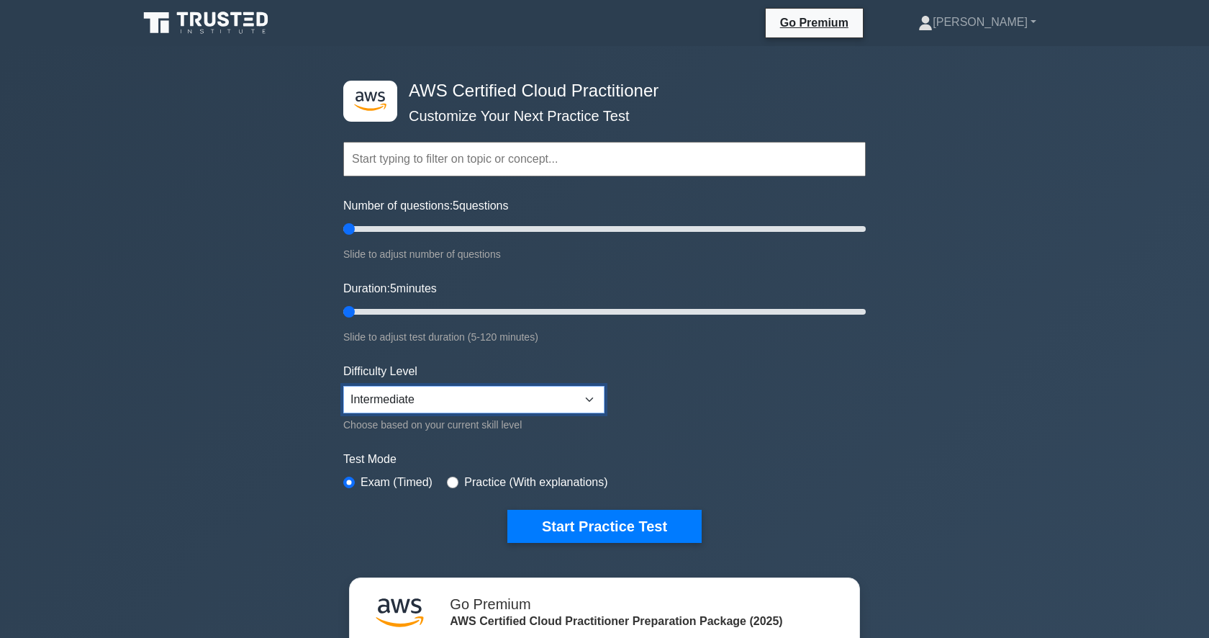
select select "beginner"
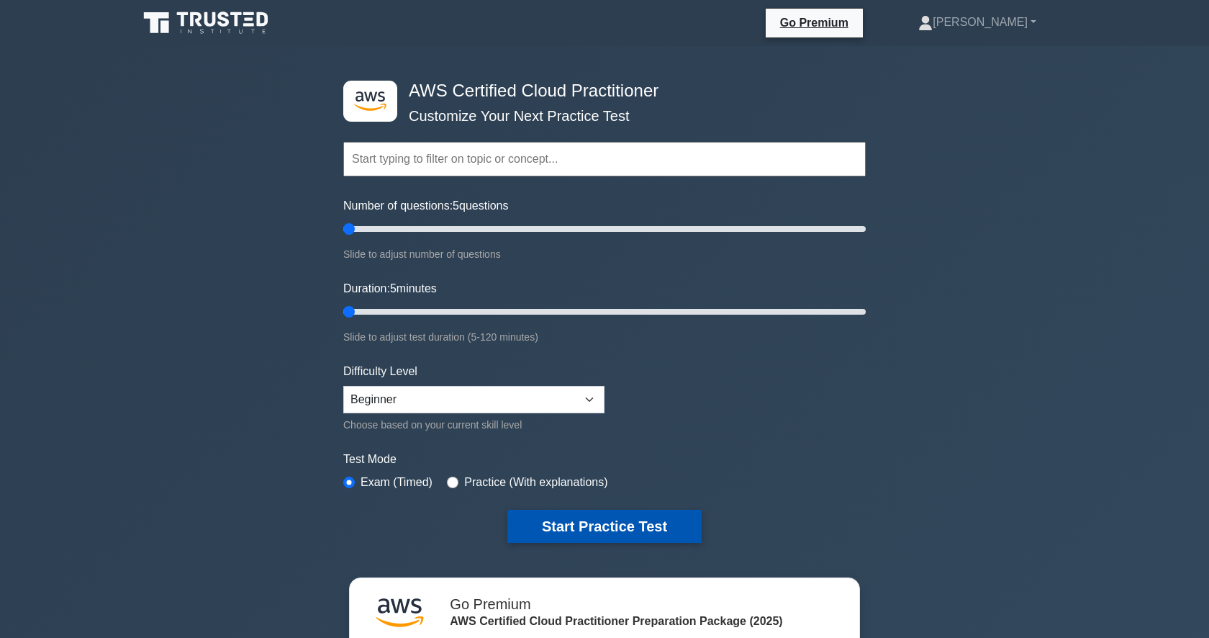
click at [569, 526] on button "Start Practice Test" at bounding box center [604, 526] width 194 height 33
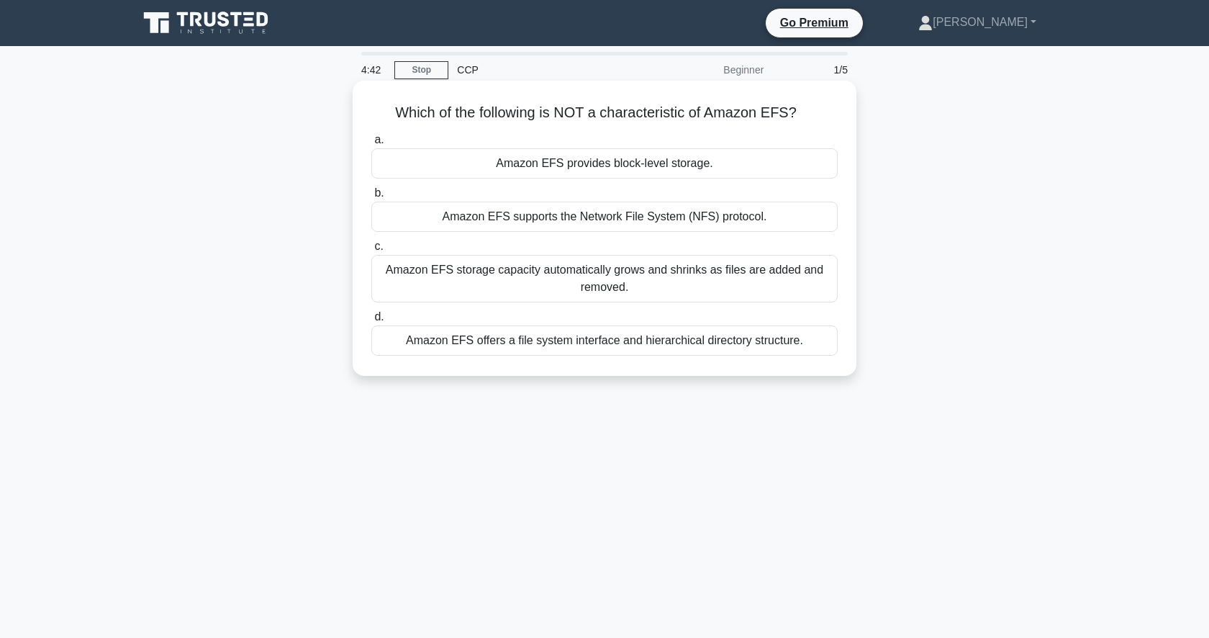
click at [605, 170] on div "Amazon EFS provides block-level storage." at bounding box center [604, 163] width 466 height 30
click at [371, 145] on input "a. Amazon EFS provides block-level storage." at bounding box center [371, 139] width 0 height 9
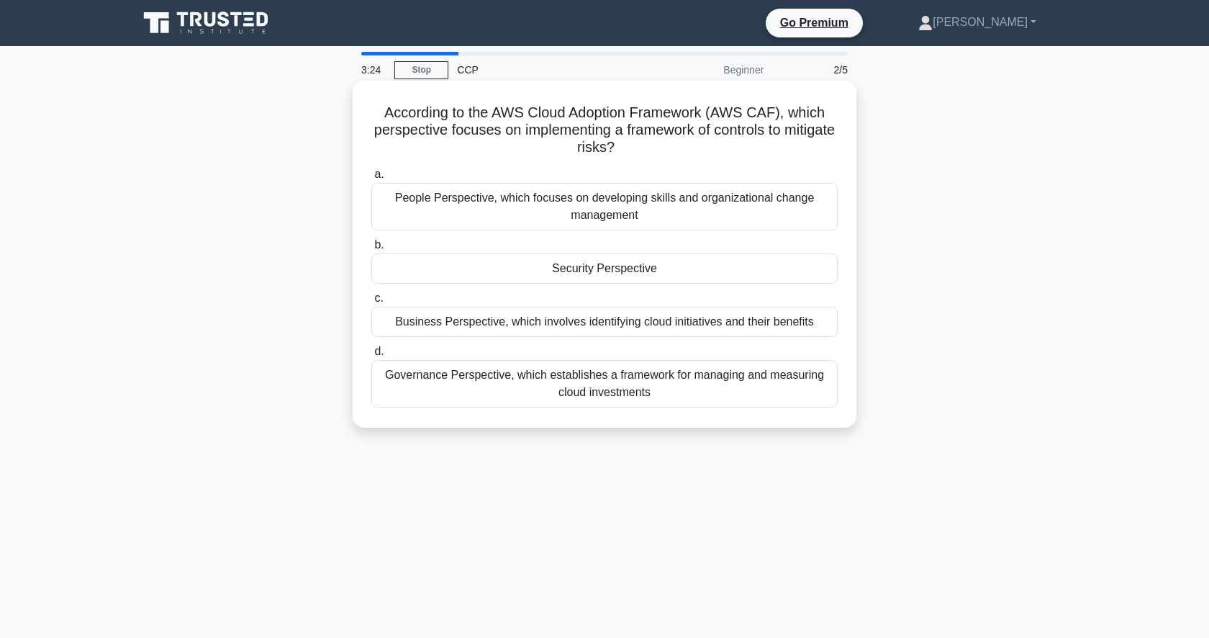
click at [682, 316] on div "Business Perspective, which involves identifying cloud initiatives and their be…" at bounding box center [604, 322] width 466 height 30
click at [371, 303] on input "c. Business Perspective, which involves identifying cloud initiatives and their…" at bounding box center [371, 298] width 0 height 9
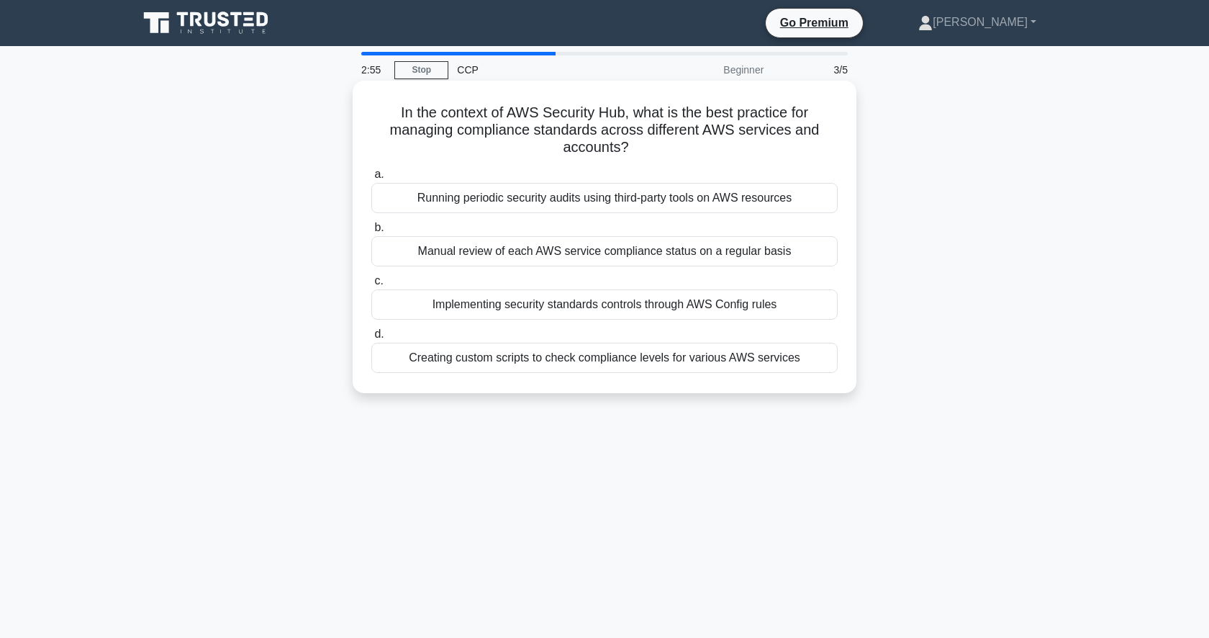
click at [662, 312] on div "Implementing security standards controls through AWS Config rules" at bounding box center [604, 304] width 466 height 30
click at [371, 286] on input "c. Implementing security standards controls through AWS Config rules" at bounding box center [371, 280] width 0 height 9
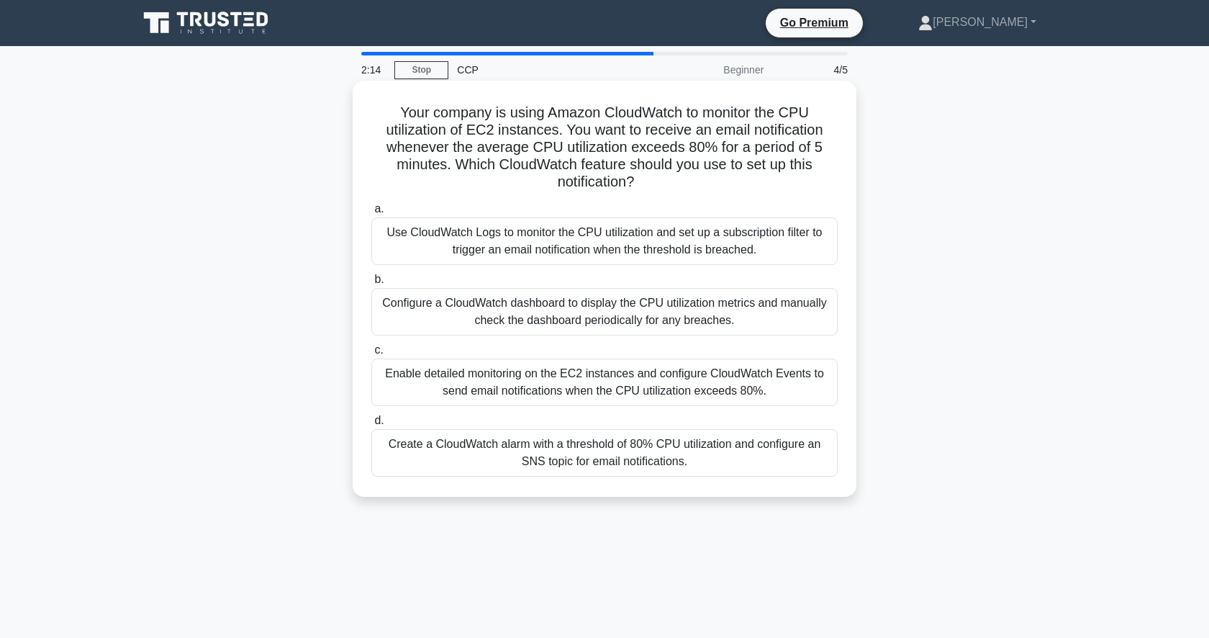
click at [664, 446] on div "Create a CloudWatch alarm with a threshold of 80% CPU utilization and configure…" at bounding box center [604, 453] width 466 height 48
click at [371, 425] on input "d. Create a CloudWatch alarm with a threshold of 80% CPU utilization and config…" at bounding box center [371, 420] width 0 height 9
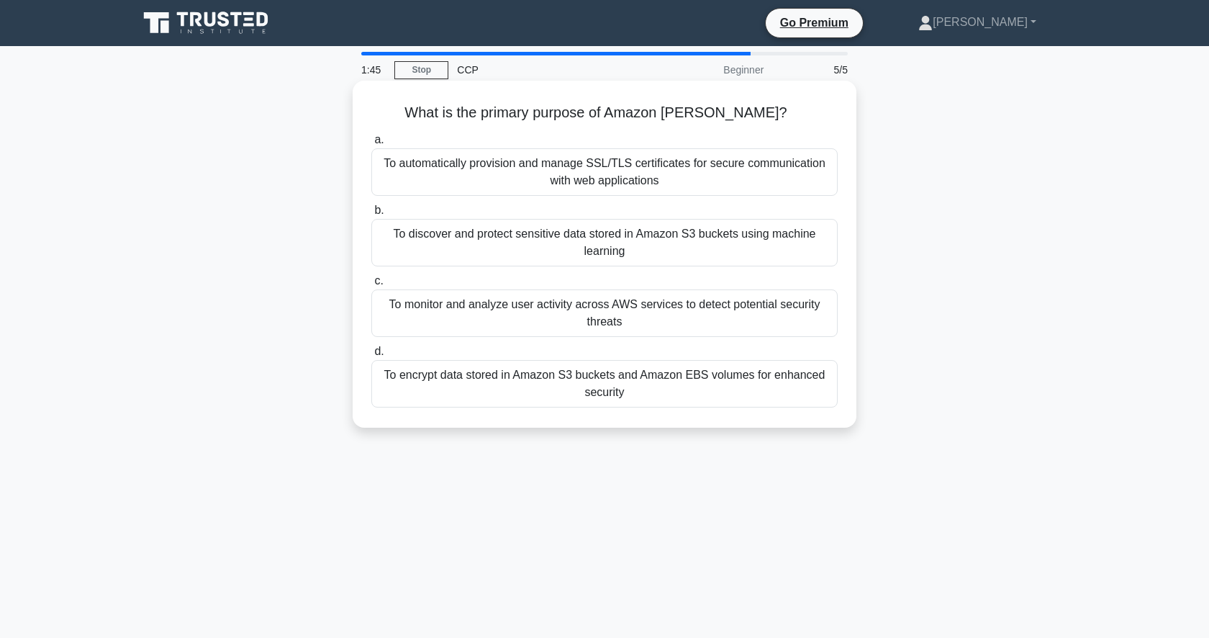
click at [715, 242] on div "To discover and protect sensitive data stored in Amazon S3 buckets using machin…" at bounding box center [604, 243] width 466 height 48
click at [371, 215] on input "b. To discover and protect sensitive data stored in Amazon S3 buckets using mac…" at bounding box center [371, 210] width 0 height 9
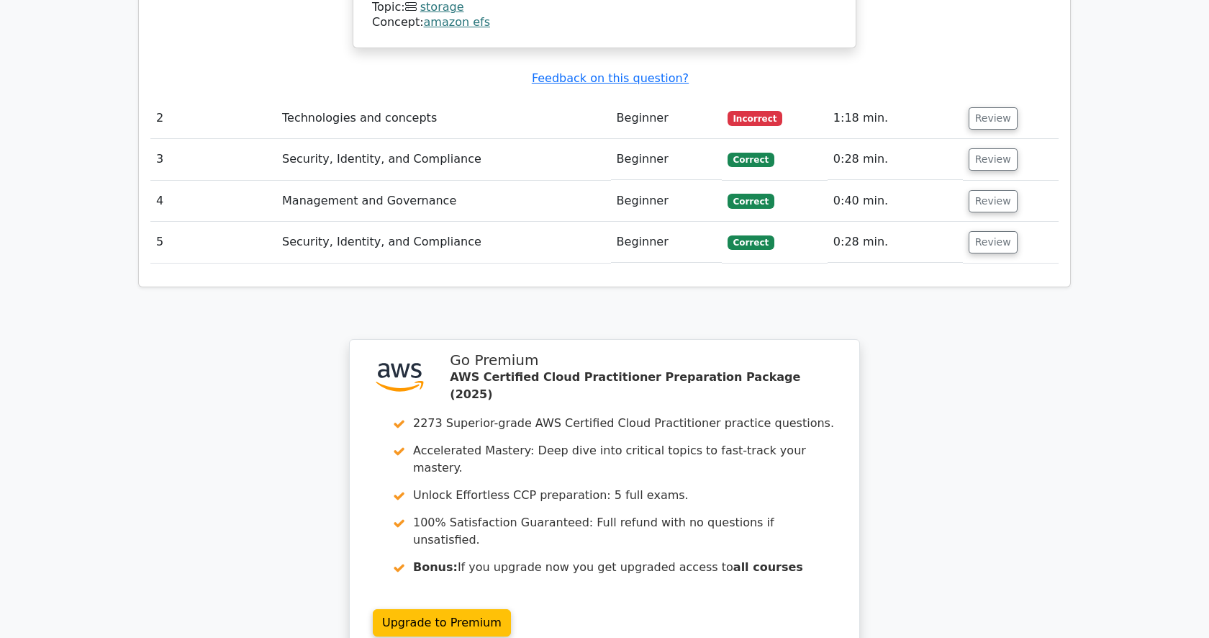
scroll to position [1454, 0]
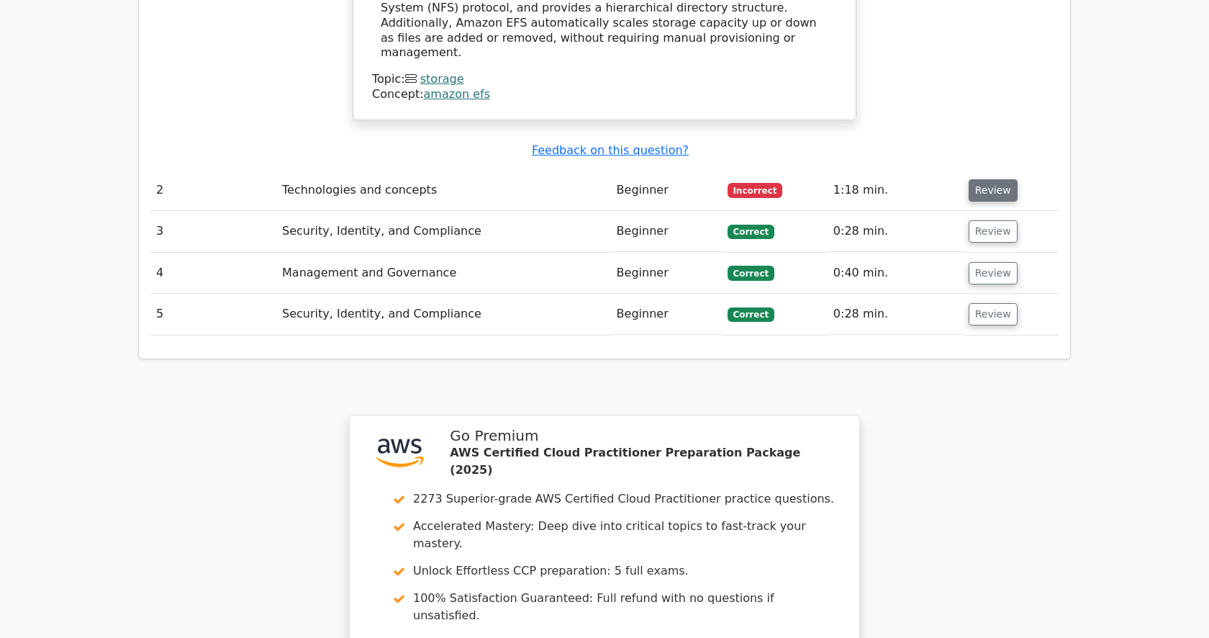
click at [974, 179] on button "Review" at bounding box center [993, 190] width 49 height 22
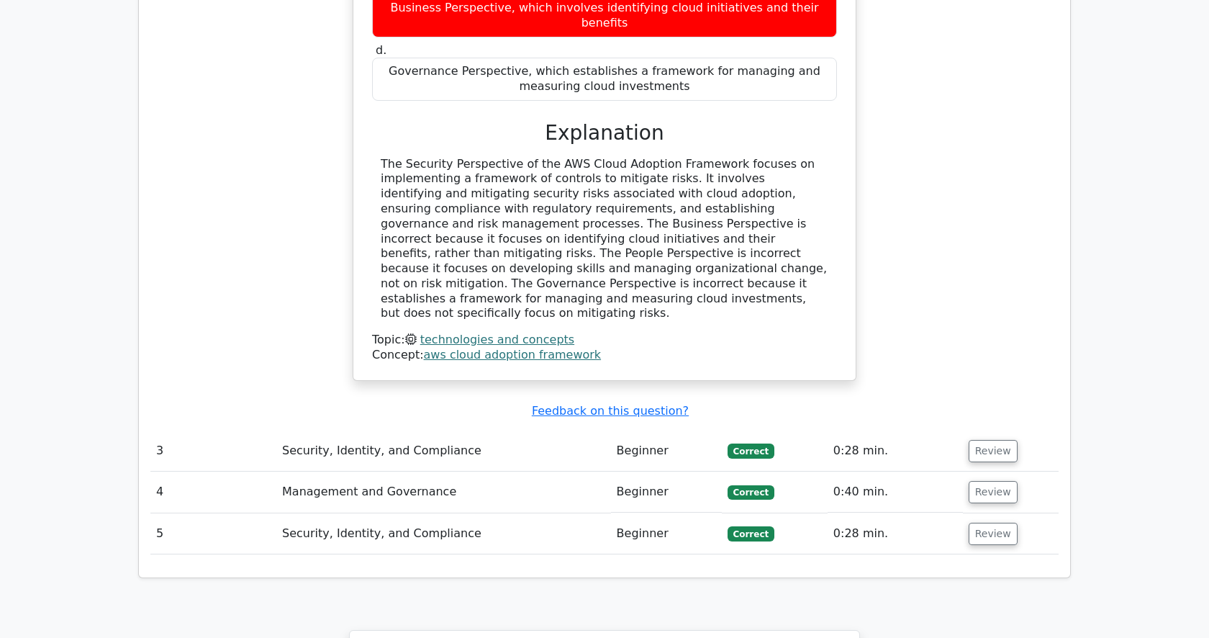
scroll to position [2358, 0]
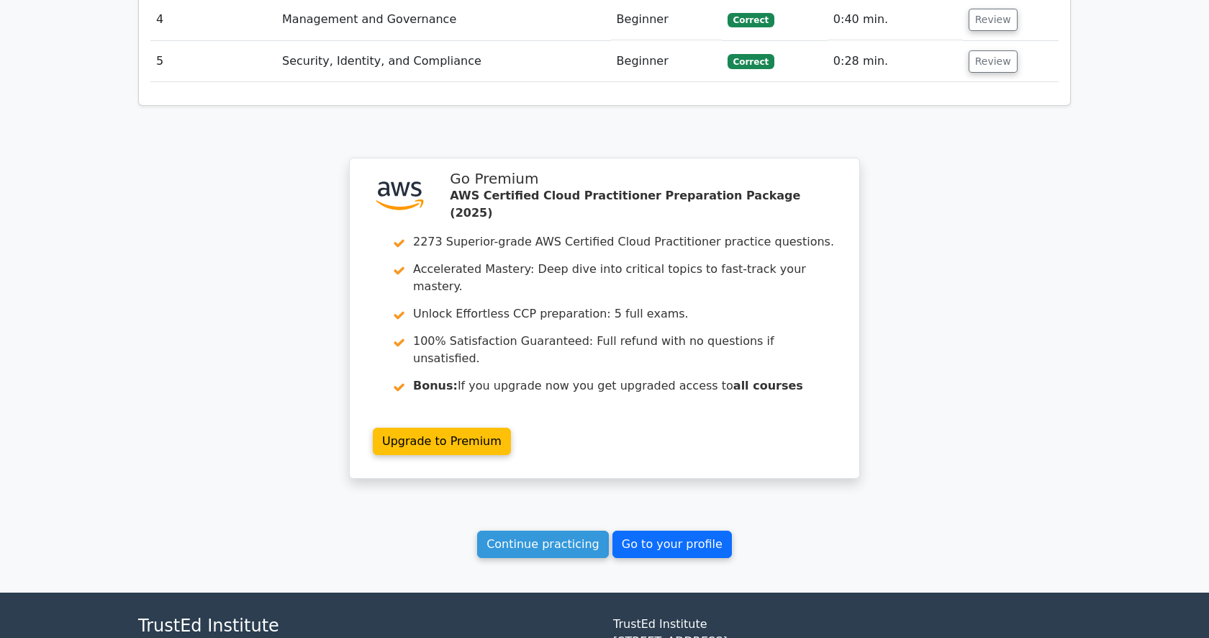
click at [679, 530] on link "Go to your profile" at bounding box center [671, 543] width 119 height 27
click at [676, 530] on link "Go to your profile" at bounding box center [671, 543] width 119 height 27
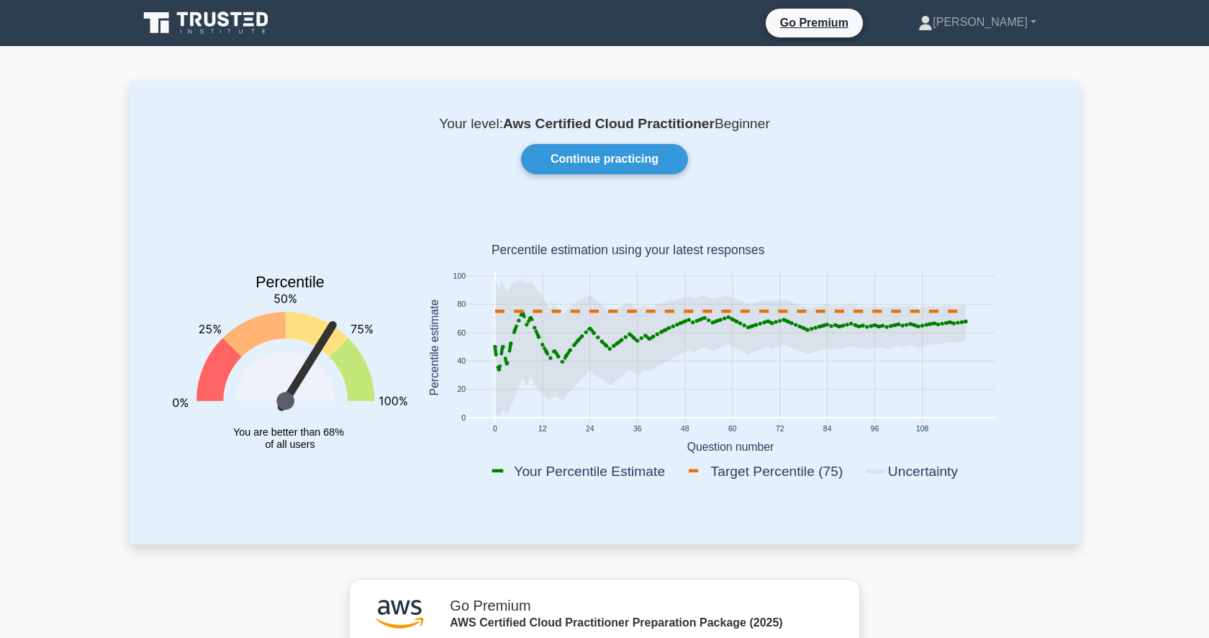
click at [616, 177] on div "Your level: Aws Certified Cloud Practitioner Beginner Continue practicing Perce…" at bounding box center [605, 312] width 950 height 463
click at [608, 148] on link "Continue practicing" at bounding box center [604, 159] width 167 height 30
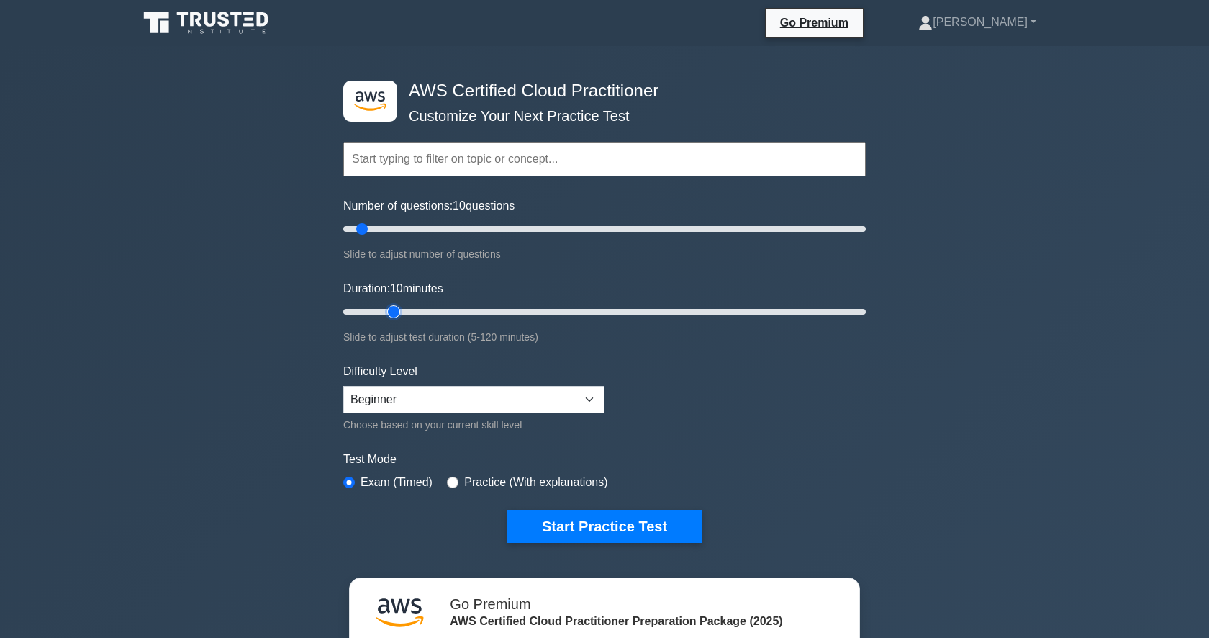
type input "15"
click at [383, 313] on input "Duration: 10 minutes" at bounding box center [604, 311] width 523 height 17
click at [608, 547] on div ".st0{fill:#252F3E;} .st1{fill-rule:evenodd;clip-rule:evenodd;fill:#FF9900;} AWS…" at bounding box center [605, 311] width 540 height 531
click at [608, 529] on button "Start Practice Test" at bounding box center [604, 526] width 194 height 33
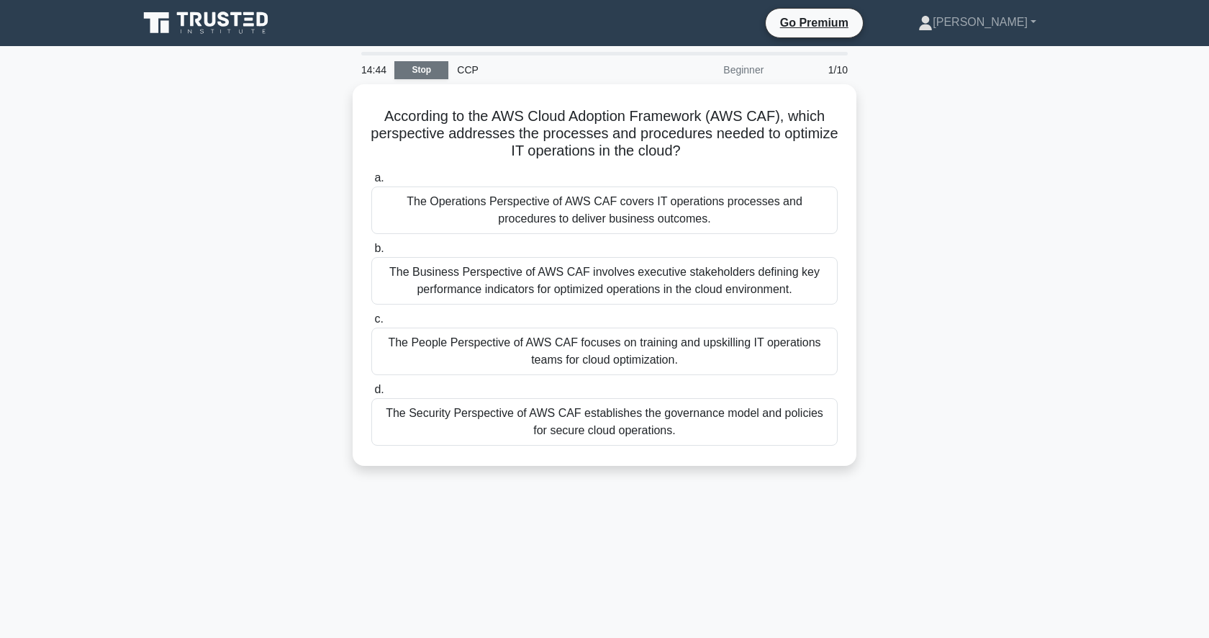
click at [425, 76] on link "Stop" at bounding box center [421, 70] width 54 height 18
